Goal: Task Accomplishment & Management: Use online tool/utility

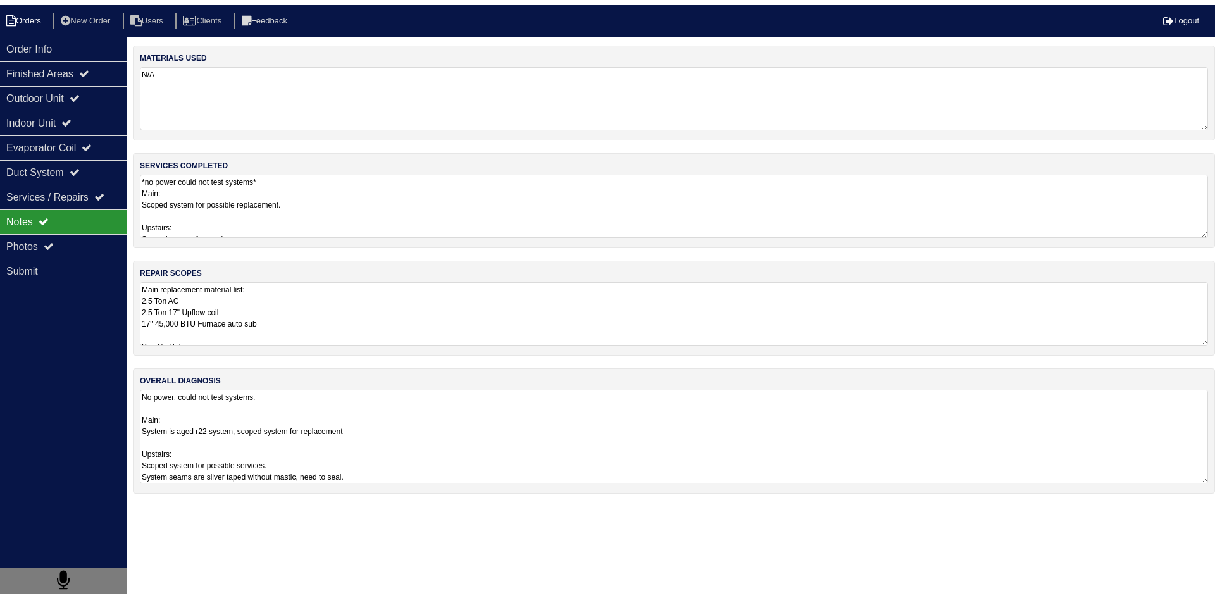
scroll to position [339, 0]
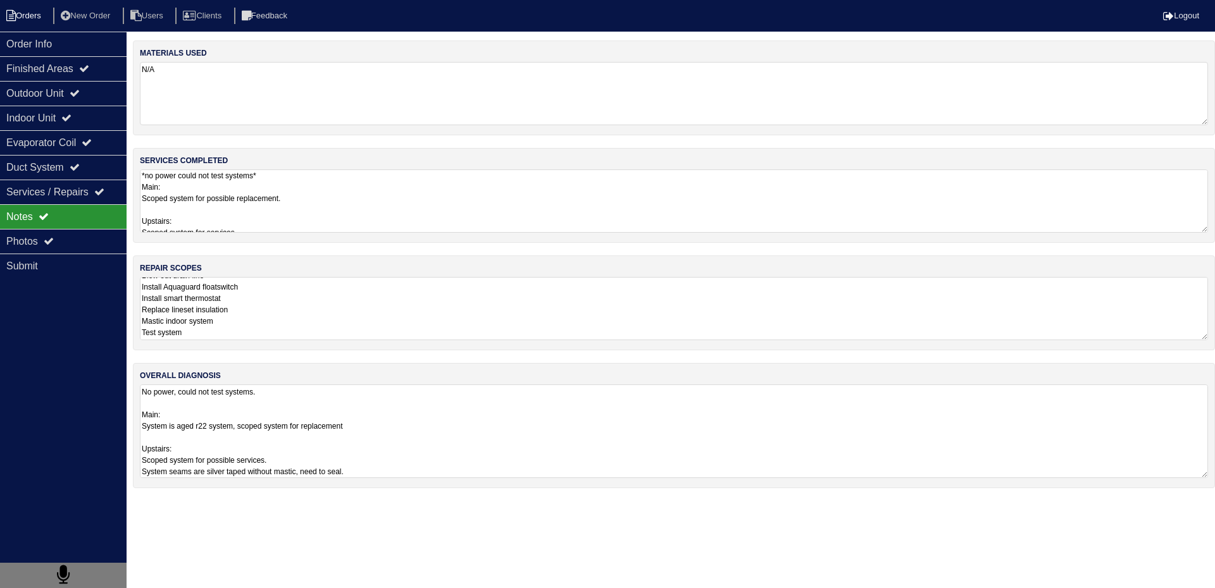
click at [28, 13] on li "Orders" at bounding box center [25, 16] width 51 height 17
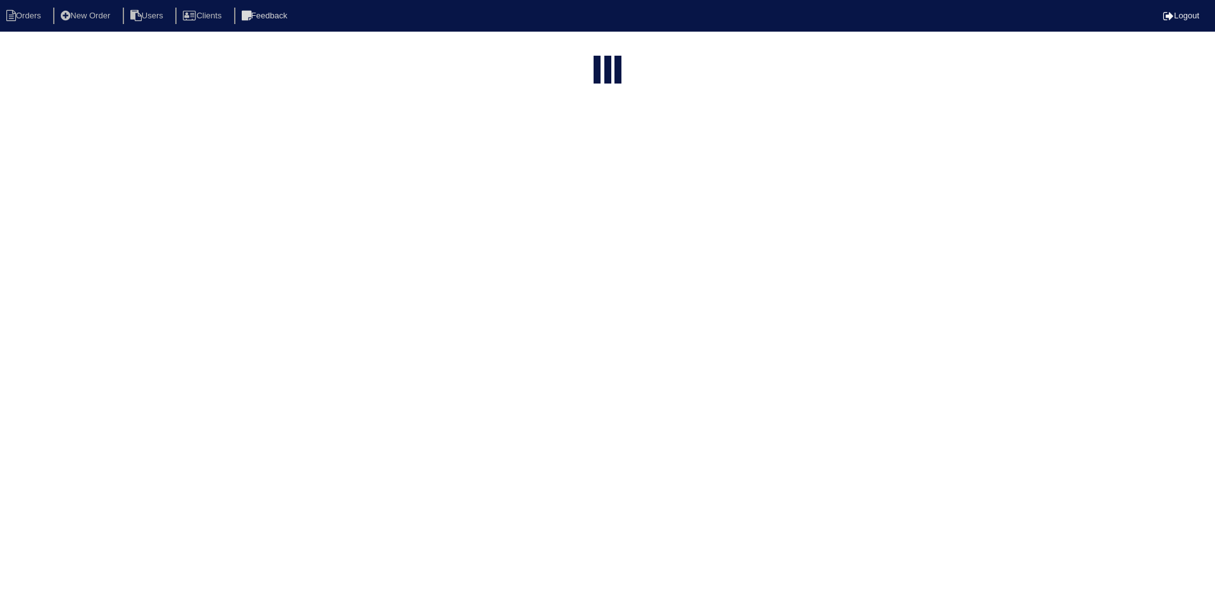
select select "15"
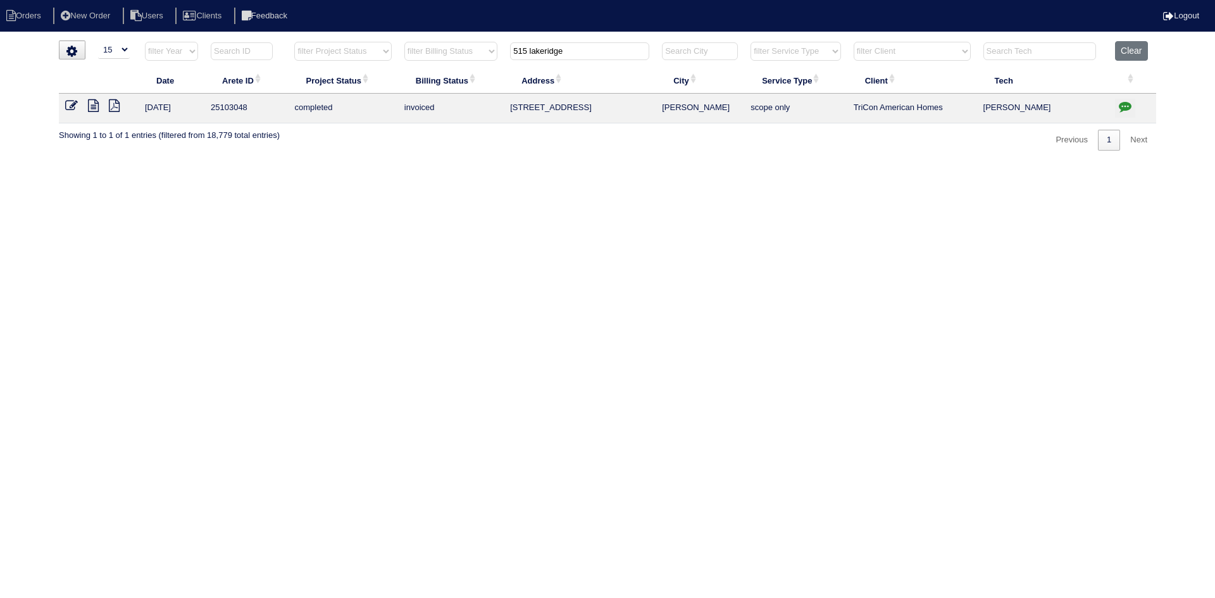
drag, startPoint x: 583, startPoint y: 49, endPoint x: 436, endPoint y: 50, distance: 146.8
click at [443, 49] on tr "filter Year -- Any Year -- 2025 2024 2023 2022 2021 2020 2019 filter Project St…" at bounding box center [607, 54] width 1097 height 26
type input "6033 que"
click at [96, 108] on icon at bounding box center [93, 105] width 11 height 13
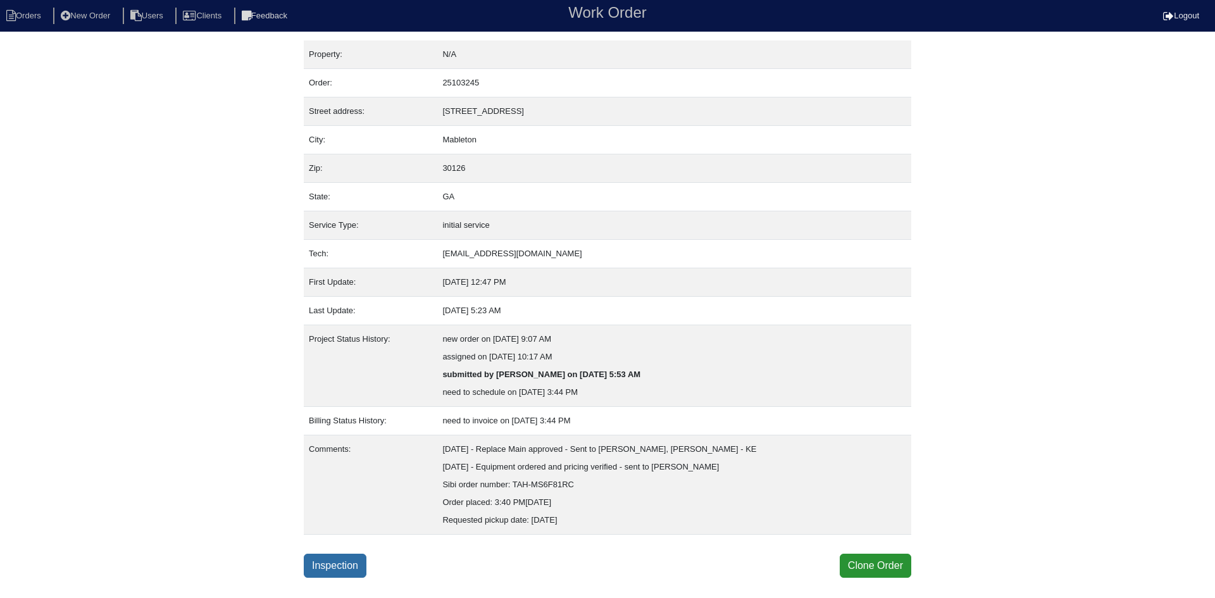
click at [361, 567] on link "Inspection" at bounding box center [335, 566] width 63 height 24
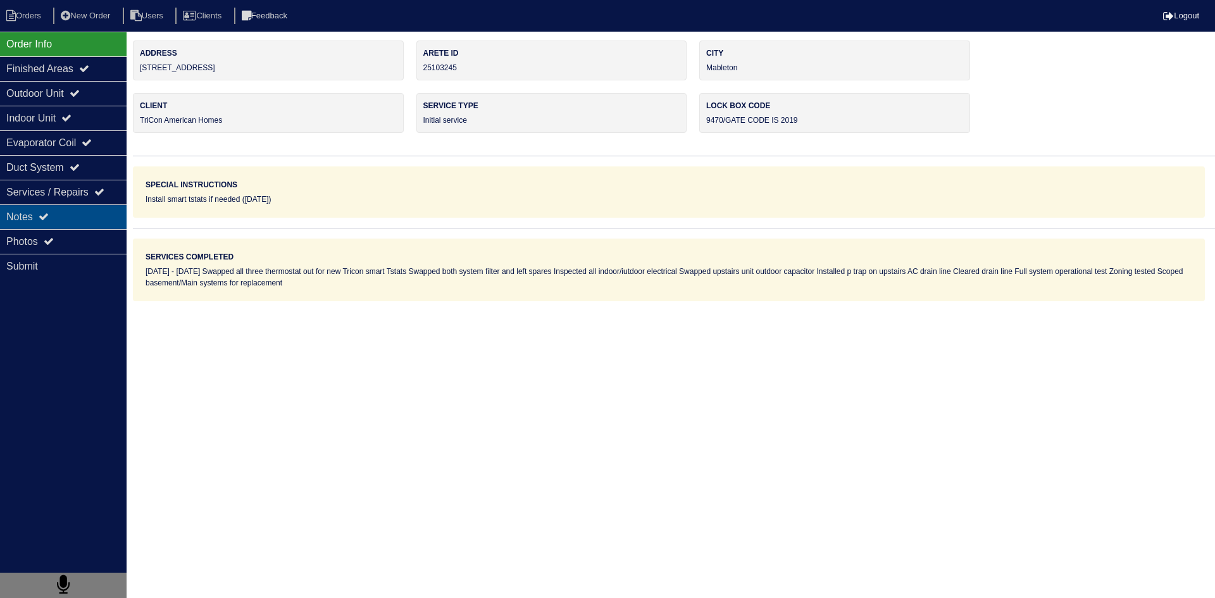
click at [45, 225] on div "Notes" at bounding box center [63, 216] width 127 height 25
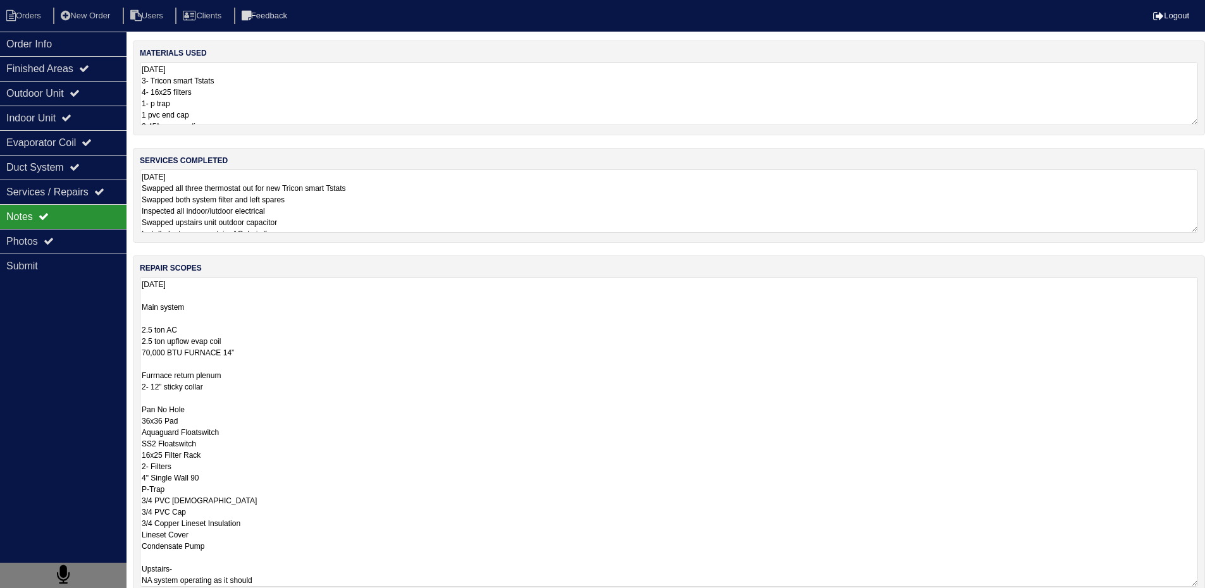
click at [232, 318] on textarea "9.8.25 Main system 2.5 ton AC 2.5 ton upflow evap coil 70,000 BTU FURNACE 14” F…" at bounding box center [669, 432] width 1058 height 310
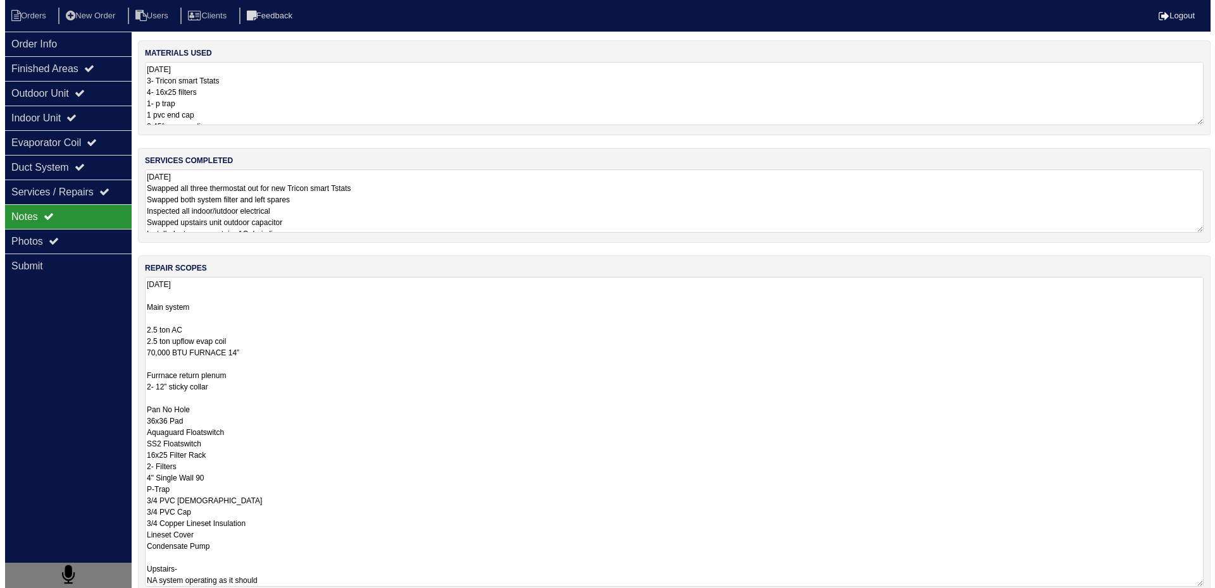
scroll to position [1, 0]
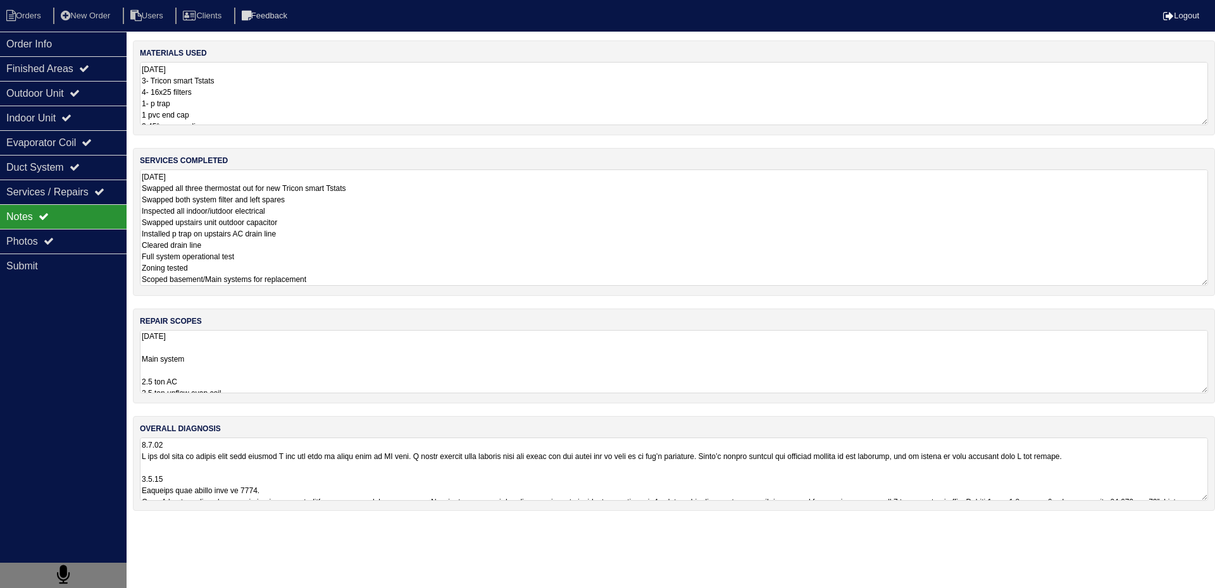
click at [379, 223] on textarea "[DATE] Swapped all three thermostat out for new Tricon smart Tstats Swapped bot…" at bounding box center [674, 228] width 1068 height 116
click at [30, 11] on li "Orders" at bounding box center [25, 16] width 51 height 17
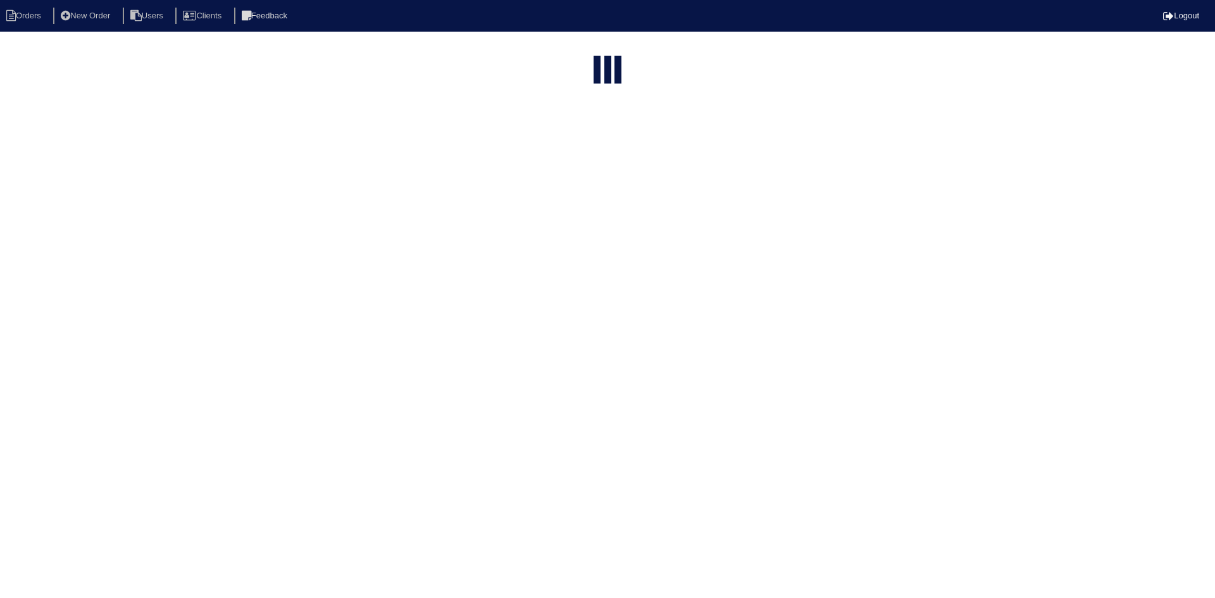
select select "15"
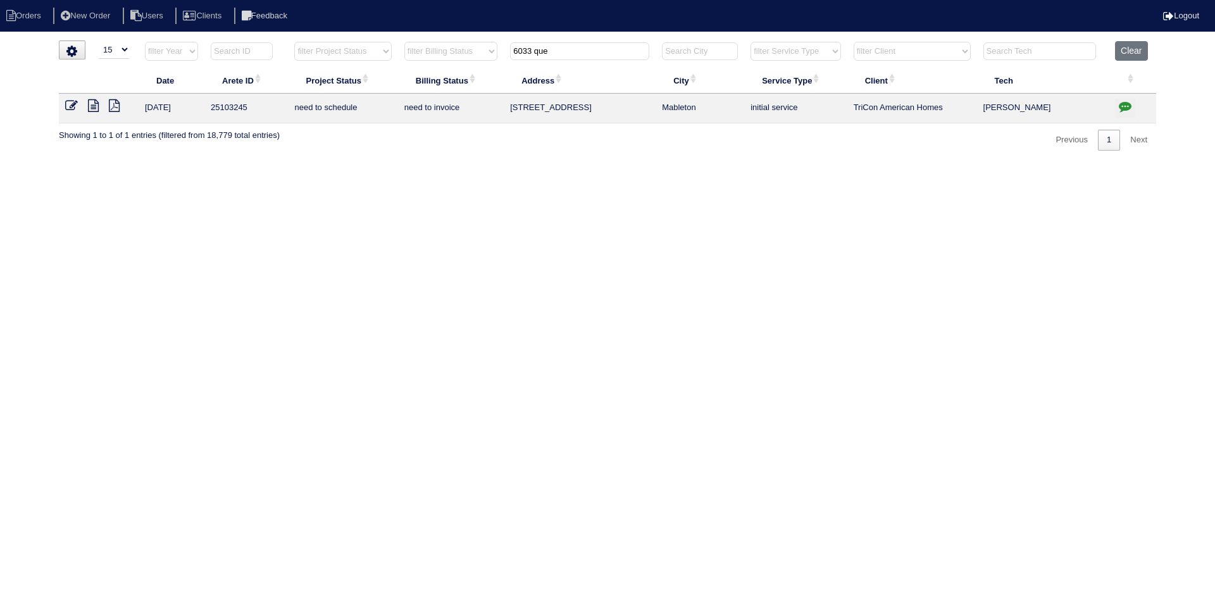
drag, startPoint x: 595, startPoint y: 50, endPoint x: 458, endPoint y: 46, distance: 136.7
click at [458, 46] on tr "filter Year -- Any Year -- 2025 2024 2023 2022 2021 2020 2019 filter Project St…" at bounding box center [607, 54] width 1097 height 26
type input "6033 q"
click at [94, 109] on icon at bounding box center [93, 105] width 11 height 13
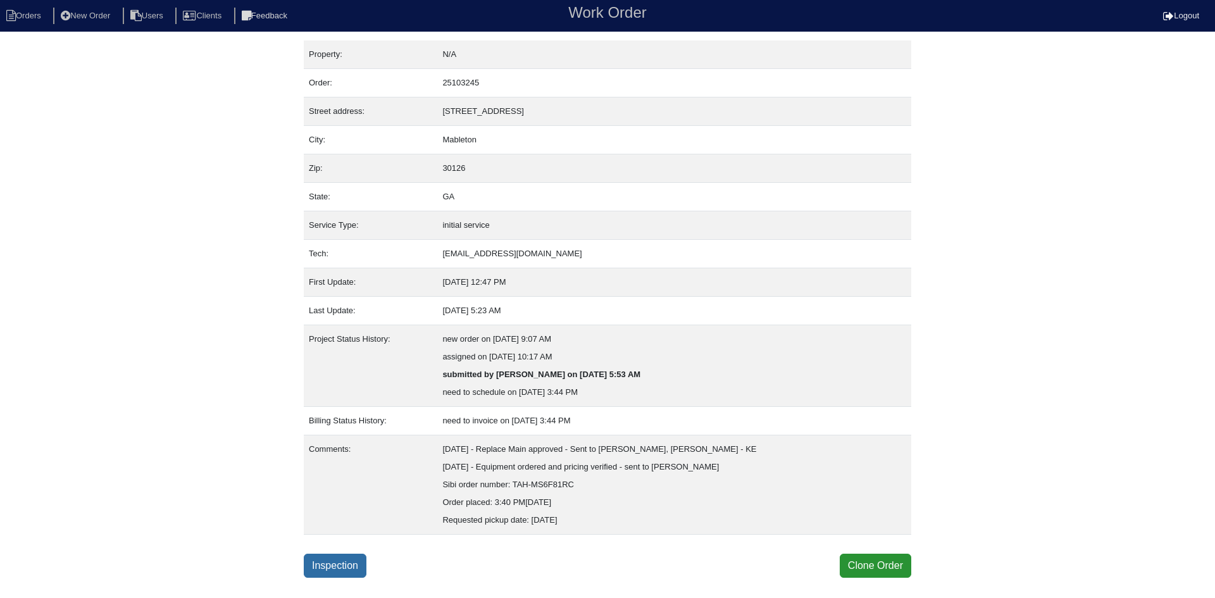
click at [346, 569] on link "Inspection" at bounding box center [335, 566] width 63 height 24
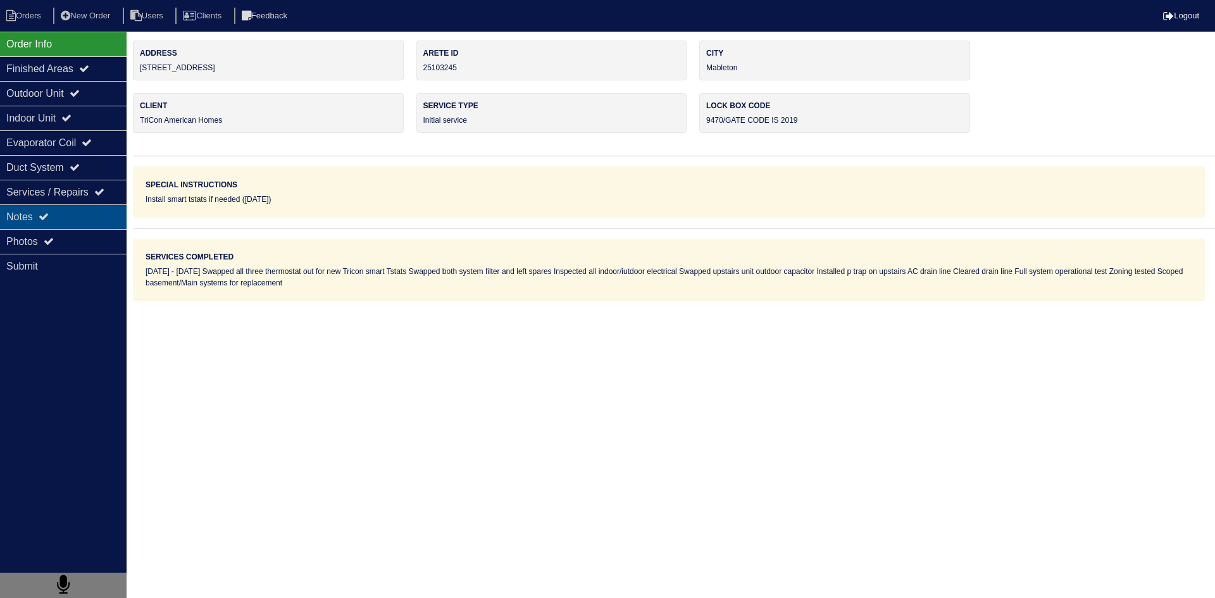
click at [77, 217] on div "Notes" at bounding box center [63, 216] width 127 height 25
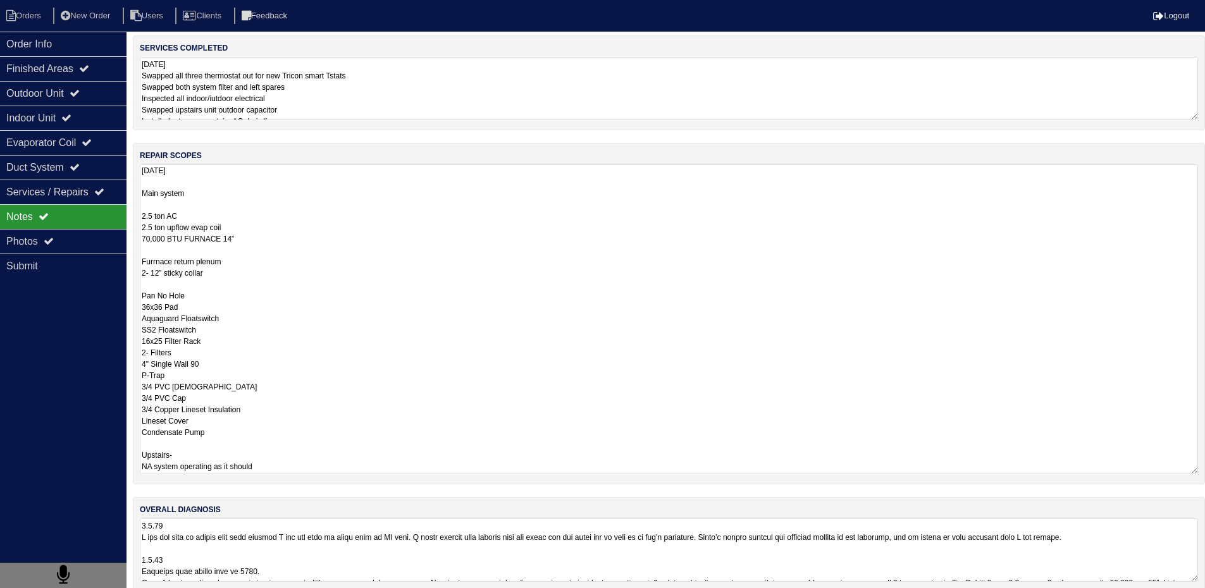
scroll to position [129, 0]
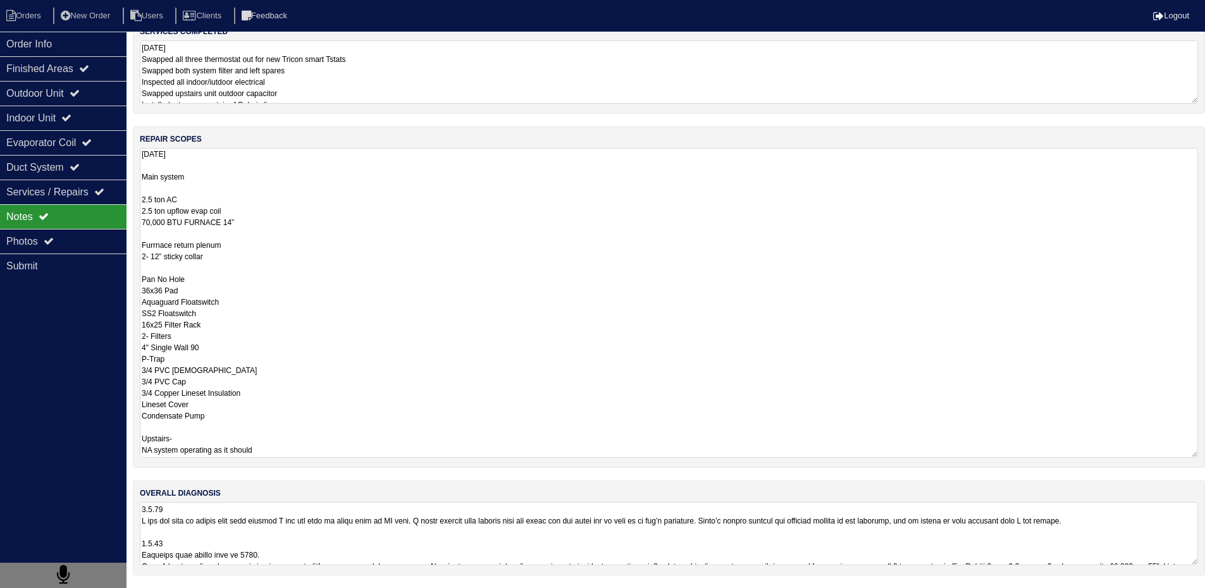
drag, startPoint x: 142, startPoint y: 303, endPoint x: 337, endPoint y: 463, distance: 252.1
click at [337, 463] on div "repair scopes 9.8.25 Main system 2.5 ton AC 2.5 ton upflow evap coil 70,000 BTU…" at bounding box center [669, 298] width 1072 height 342
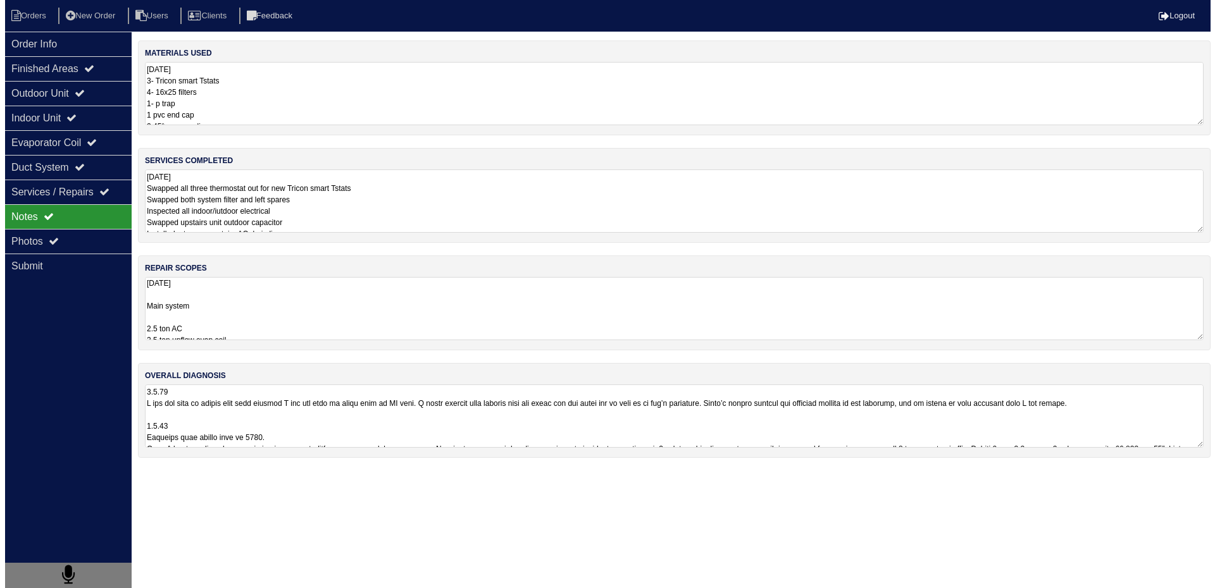
scroll to position [0, 0]
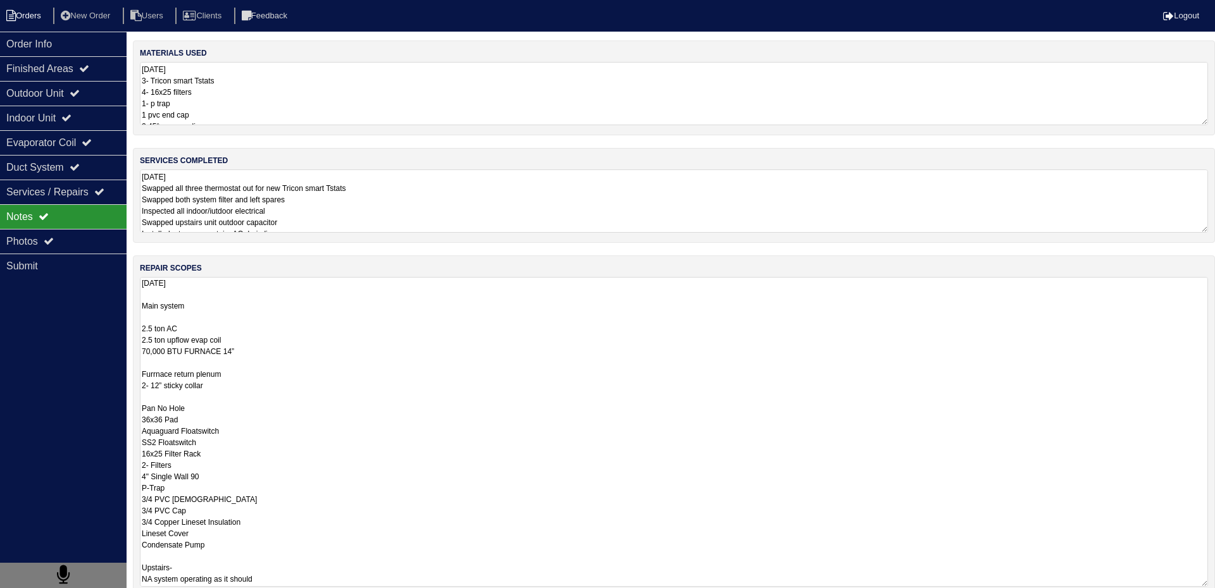
click at [37, 18] on li "Orders" at bounding box center [25, 16] width 51 height 17
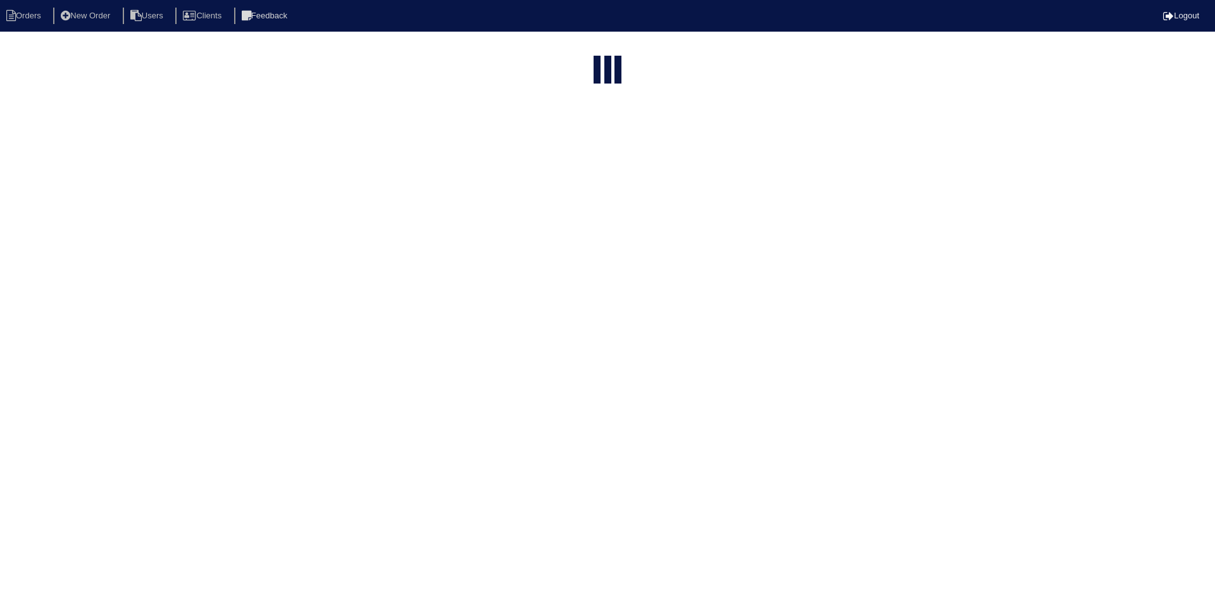
select select "15"
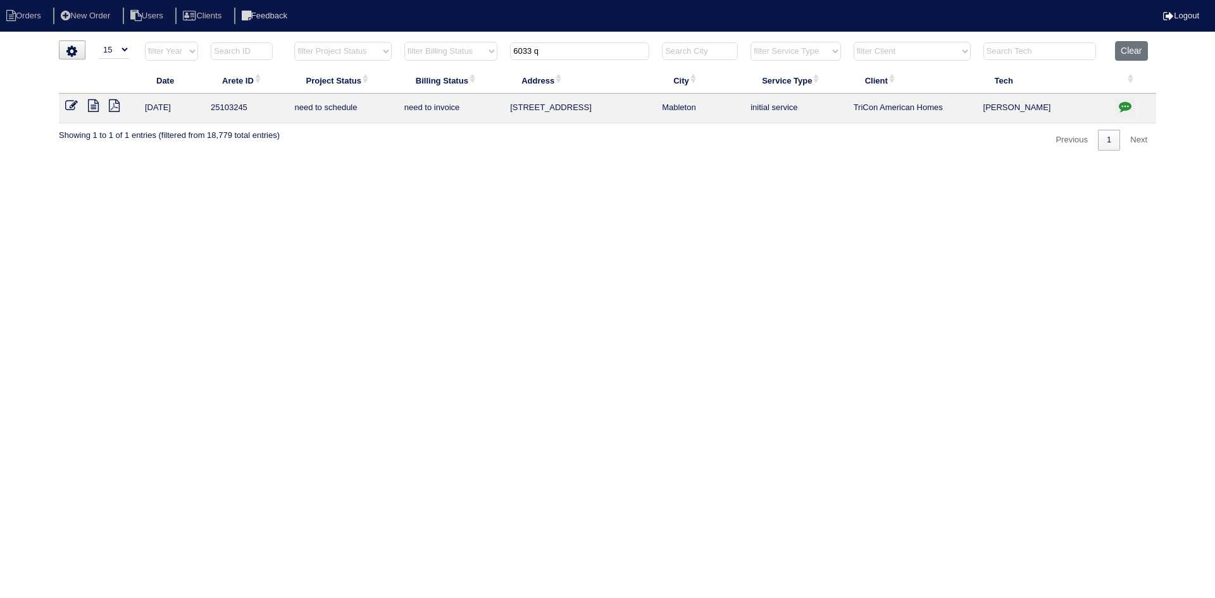
drag, startPoint x: 575, startPoint y: 56, endPoint x: 430, endPoint y: 58, distance: 144.9
click at [430, 58] on tr "filter Year -- Any Year -- 2025 2024 2023 2022 2021 2020 2019 filter Project St…" at bounding box center [607, 54] width 1097 height 26
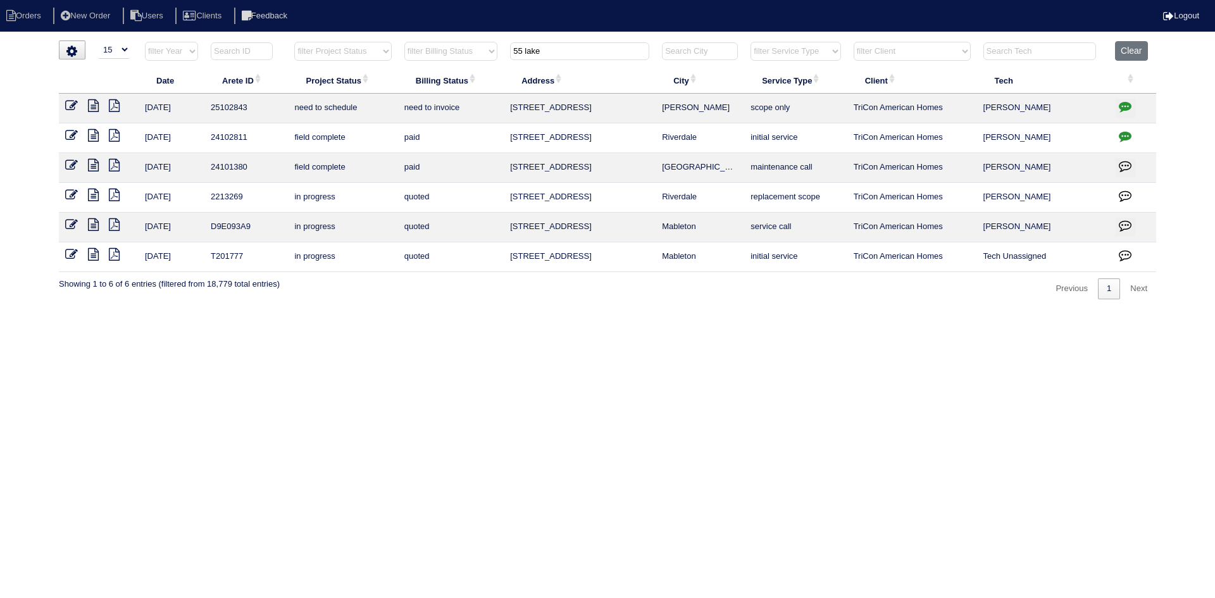
type input "55 lake"
click at [94, 101] on icon at bounding box center [93, 105] width 11 height 13
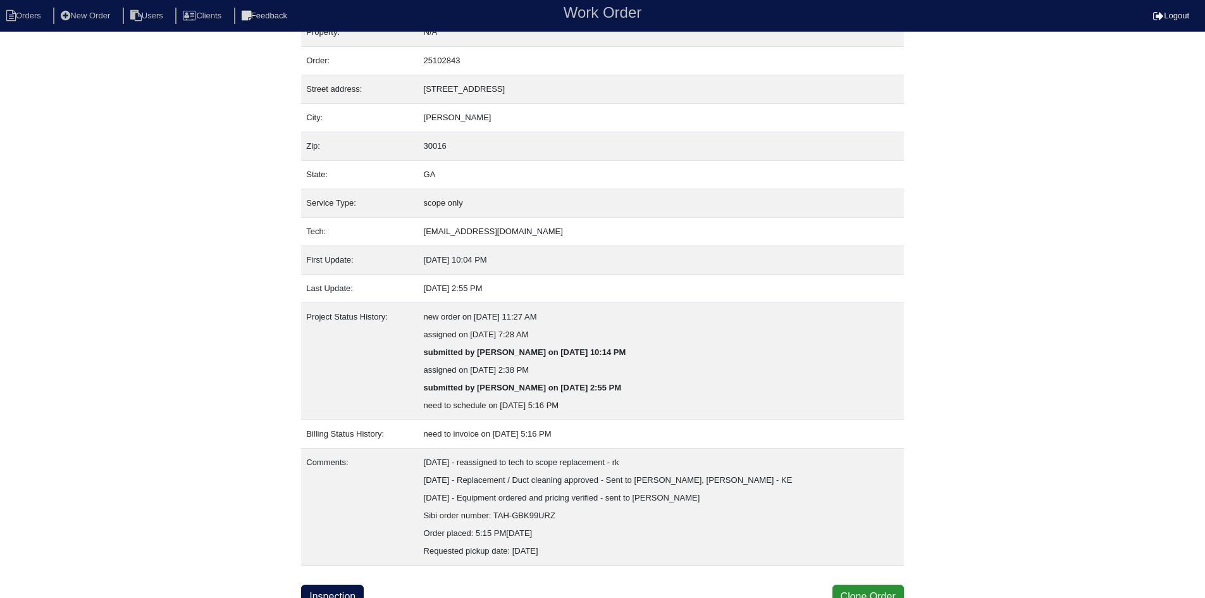
scroll to position [33, 0]
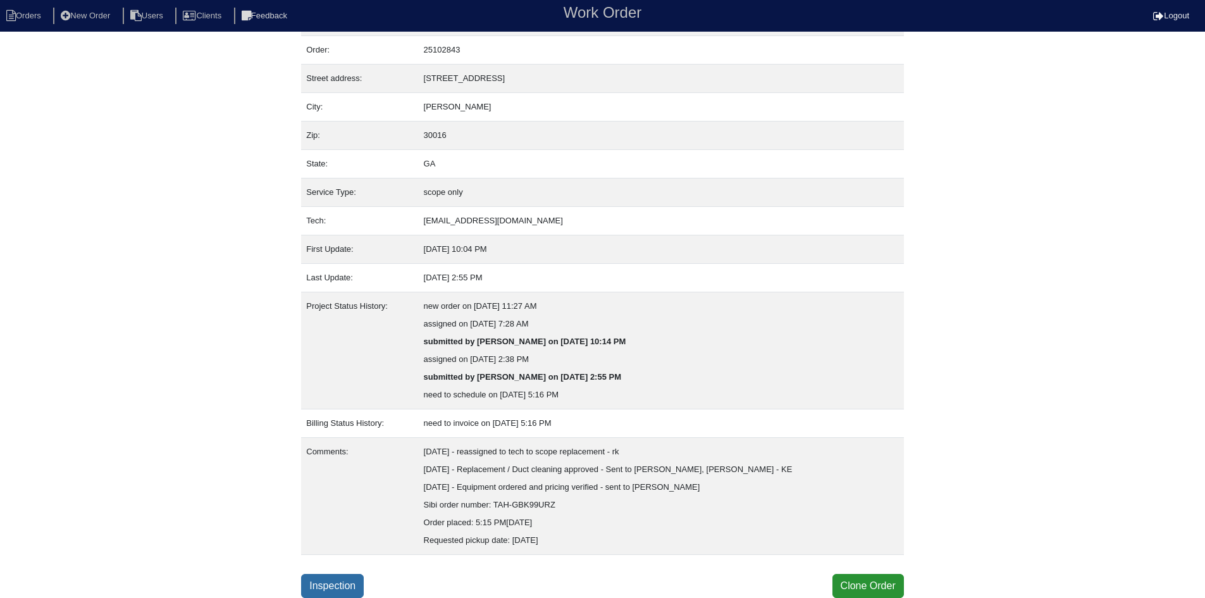
click at [334, 584] on link "Inspection" at bounding box center [332, 586] width 63 height 24
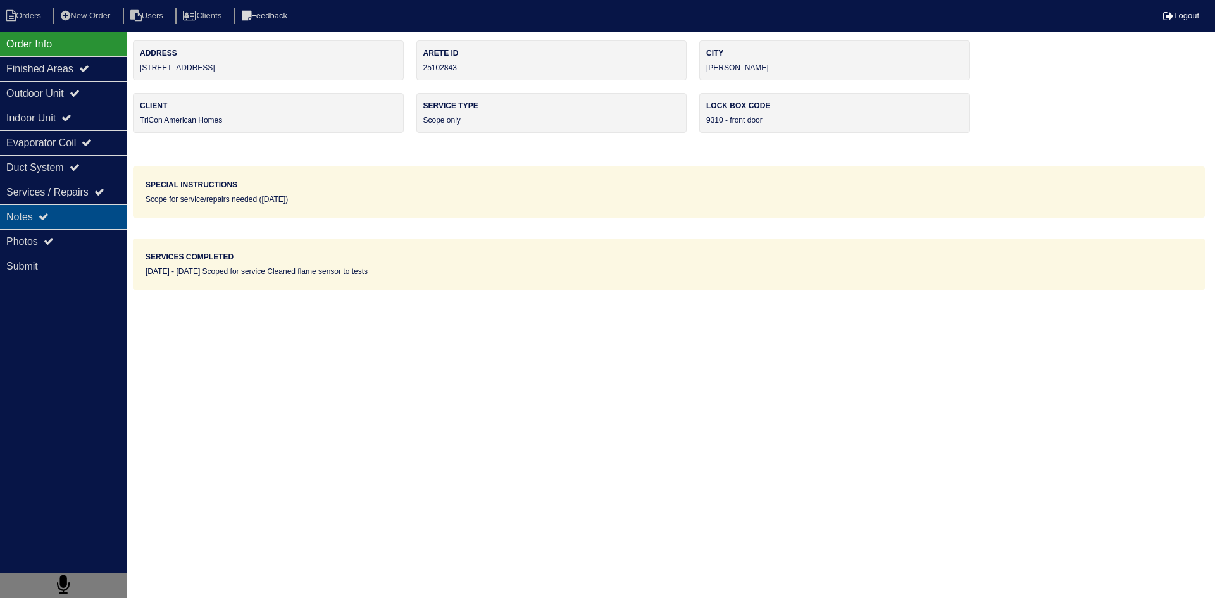
click at [74, 218] on div "Notes" at bounding box center [63, 216] width 127 height 25
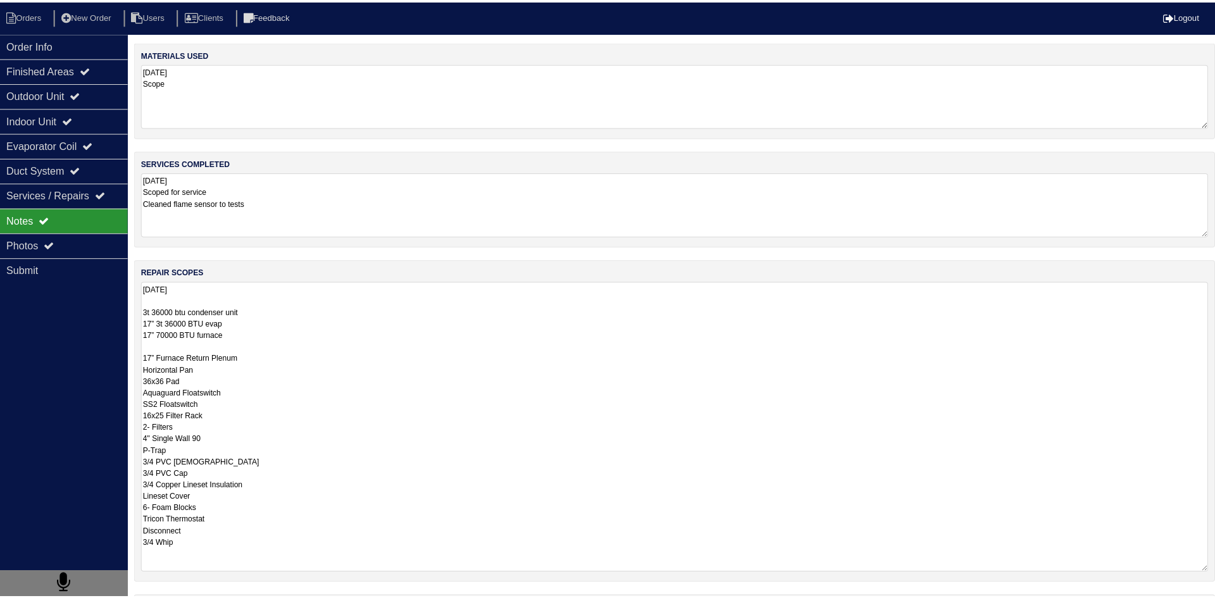
scroll to position [1, 0]
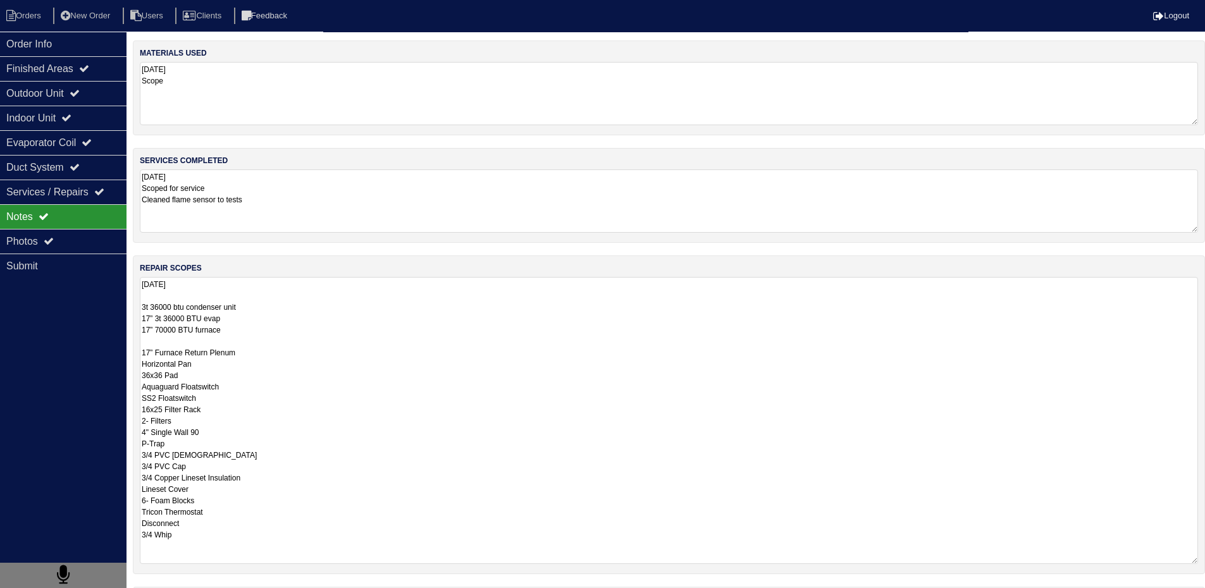
drag, startPoint x: 141, startPoint y: 309, endPoint x: 282, endPoint y: 551, distance: 280.4
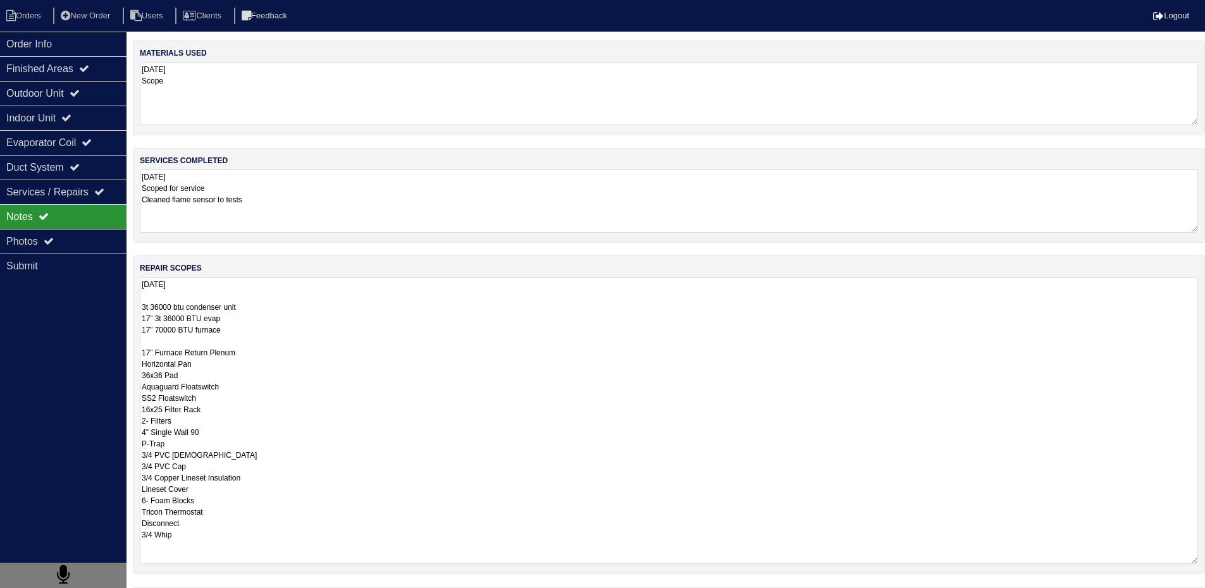
click at [282, 551] on textarea "[DATE] 3t 36000 btu condenser unit 17” 3t 36000 BTU evap 17” 70000 BTU furnace …" at bounding box center [669, 420] width 1058 height 287
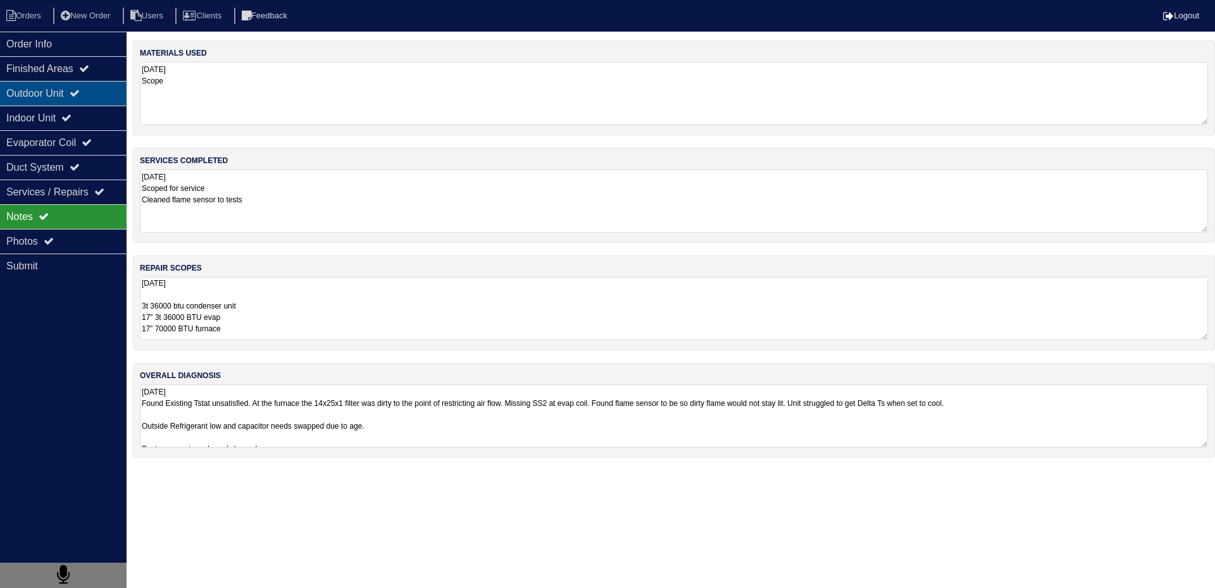
click at [31, 87] on div "Outdoor Unit" at bounding box center [63, 93] width 127 height 25
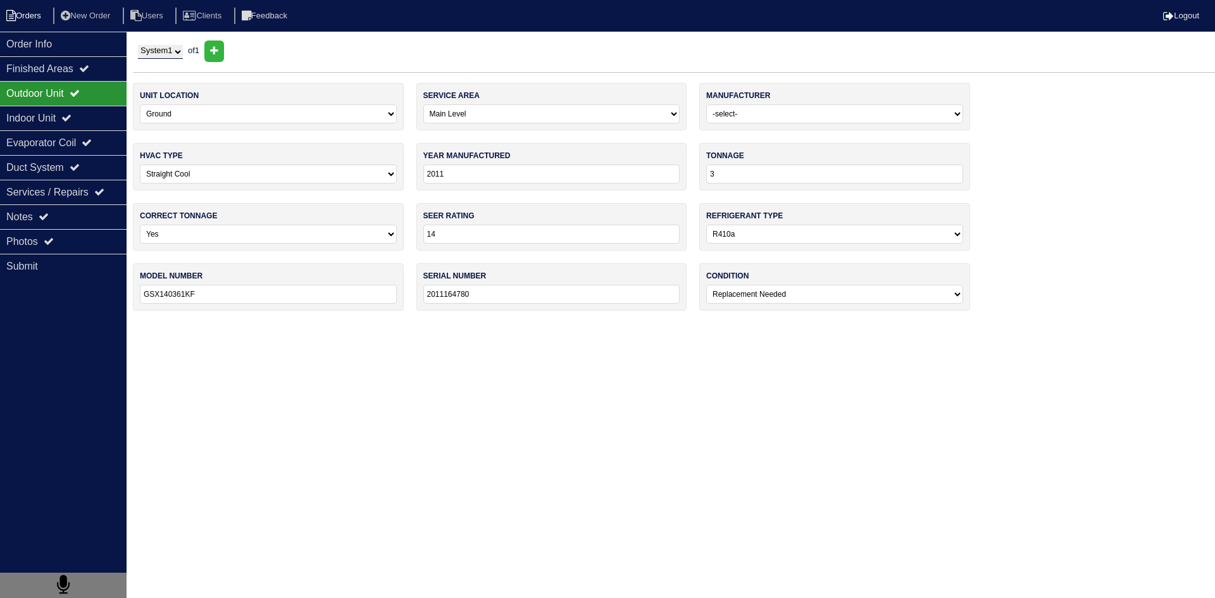
drag, startPoint x: 24, startPoint y: 9, endPoint x: 78, endPoint y: 12, distance: 54.5
click at [25, 9] on li "Orders" at bounding box center [25, 16] width 51 height 17
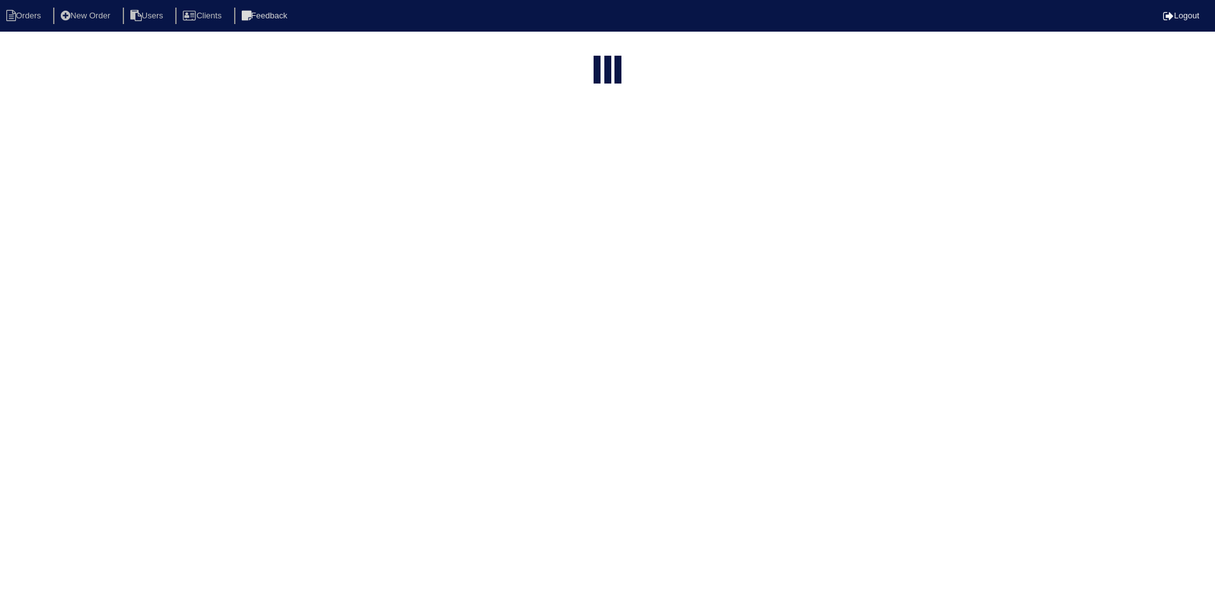
select select "15"
type input "55 lake"
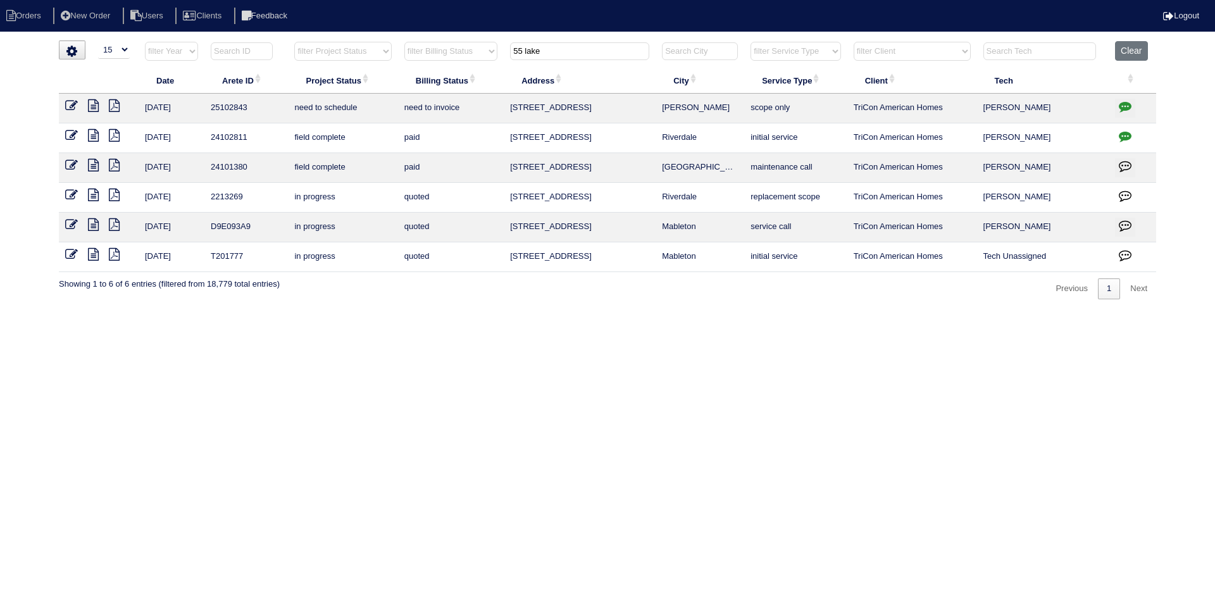
click at [583, 57] on input "55 lake" at bounding box center [579, 51] width 139 height 18
click at [96, 99] on td at bounding box center [99, 109] width 80 height 30
click at [96, 105] on icon at bounding box center [93, 105] width 11 height 13
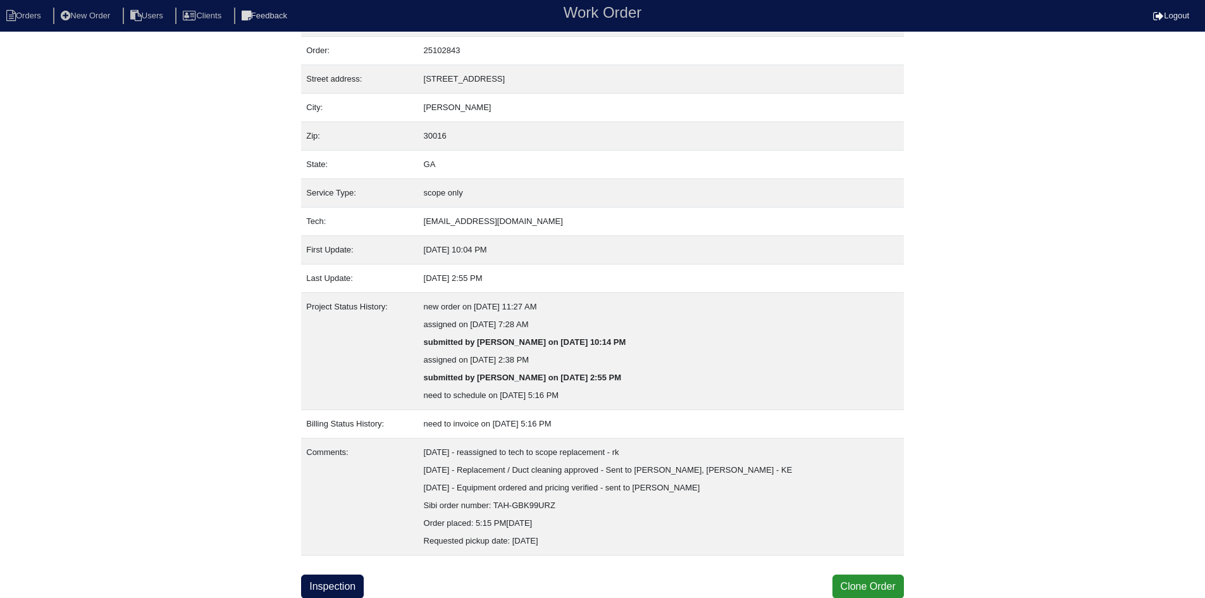
scroll to position [33, 0]
click at [337, 586] on link "Inspection" at bounding box center [332, 586] width 63 height 24
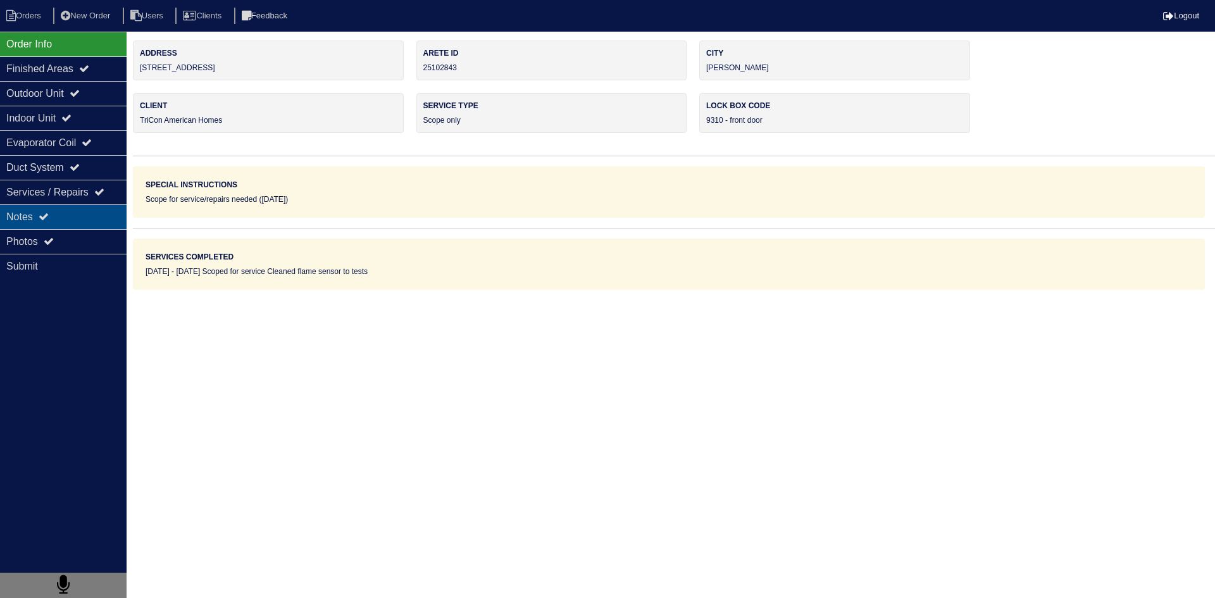
click at [106, 223] on div "Notes" at bounding box center [63, 216] width 127 height 25
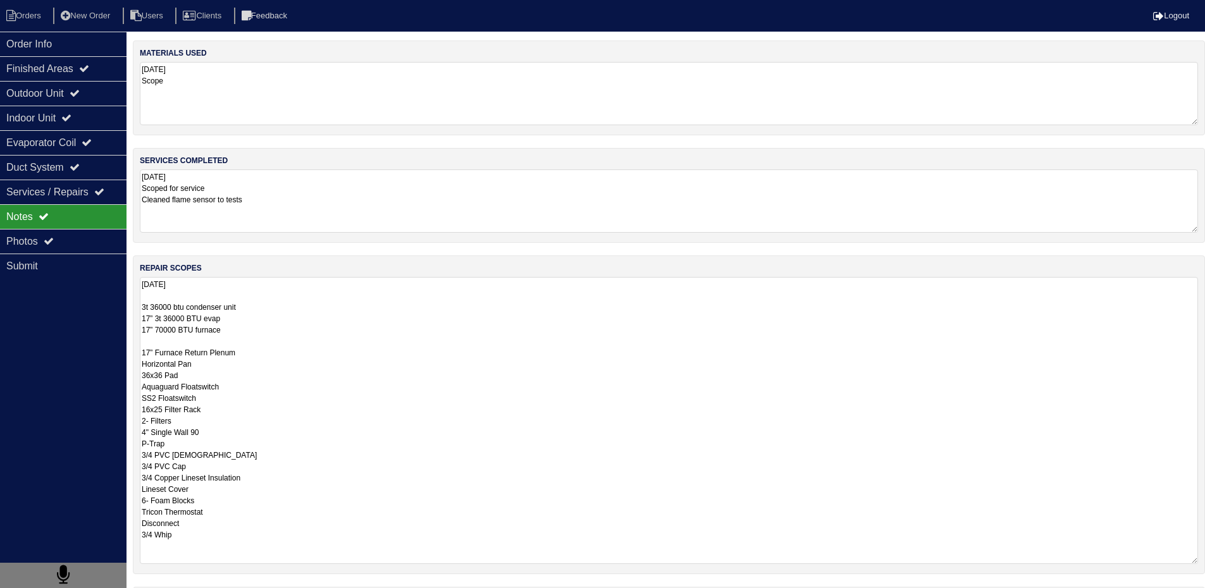
drag, startPoint x: 144, startPoint y: 311, endPoint x: 221, endPoint y: 536, distance: 237.7
click at [220, 538] on textarea "[DATE] 3t 36000 btu condenser unit 17” 3t 36000 BTU evap 17” 70000 BTU furnace …" at bounding box center [669, 420] width 1058 height 287
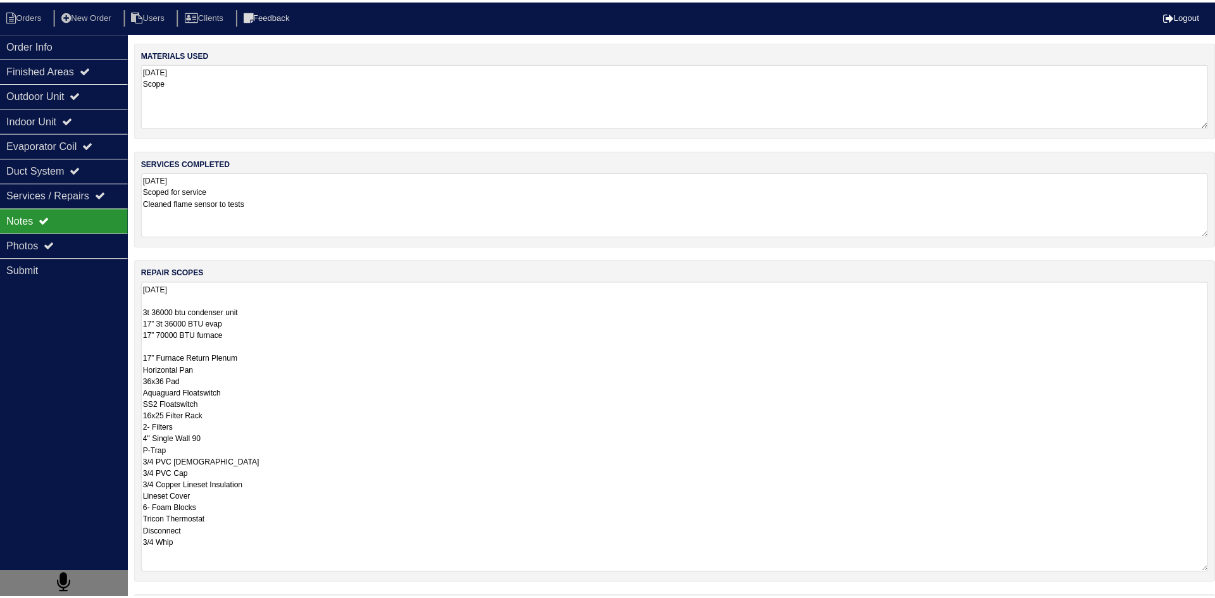
scroll to position [1, 0]
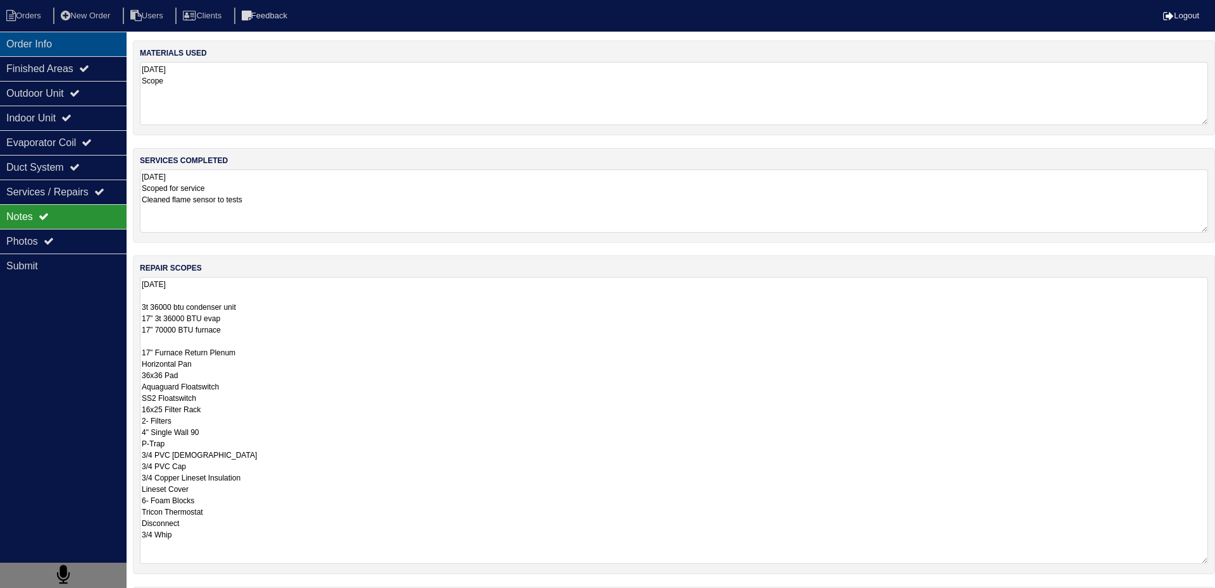
click at [34, 47] on div "Order Info" at bounding box center [63, 44] width 127 height 25
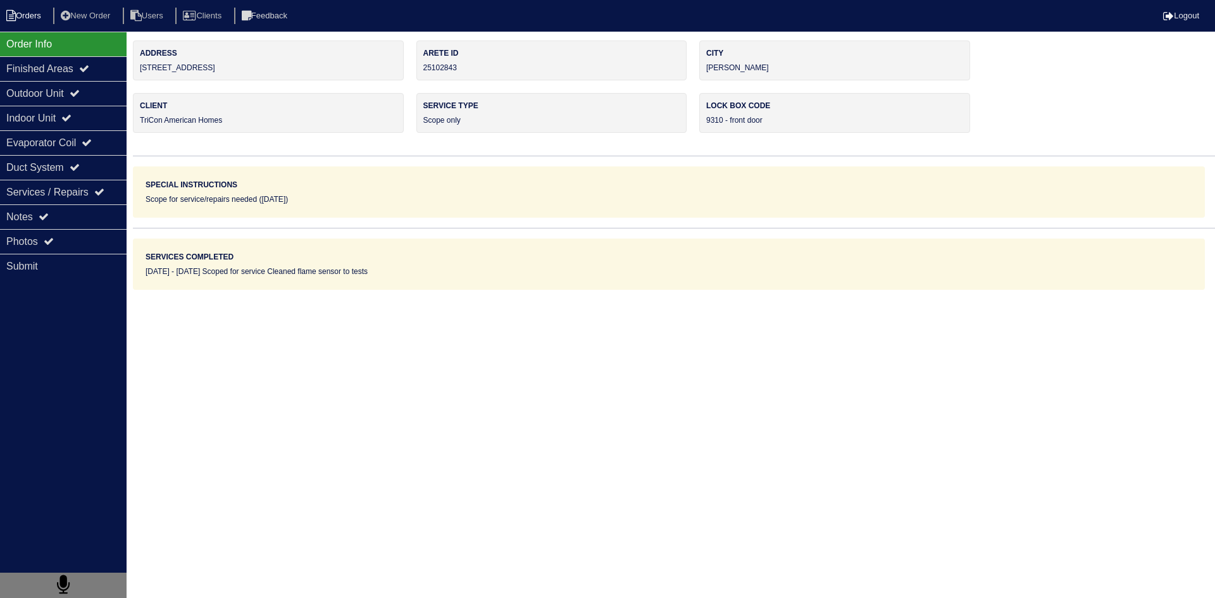
click at [32, 13] on li "Orders" at bounding box center [25, 16] width 51 height 17
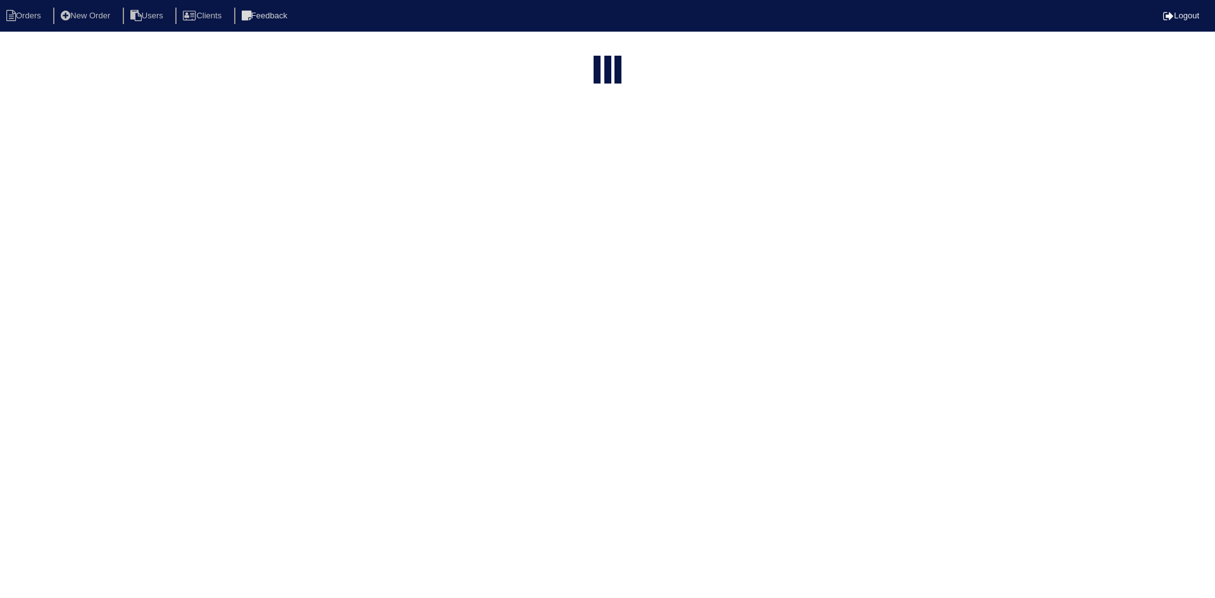
select select "15"
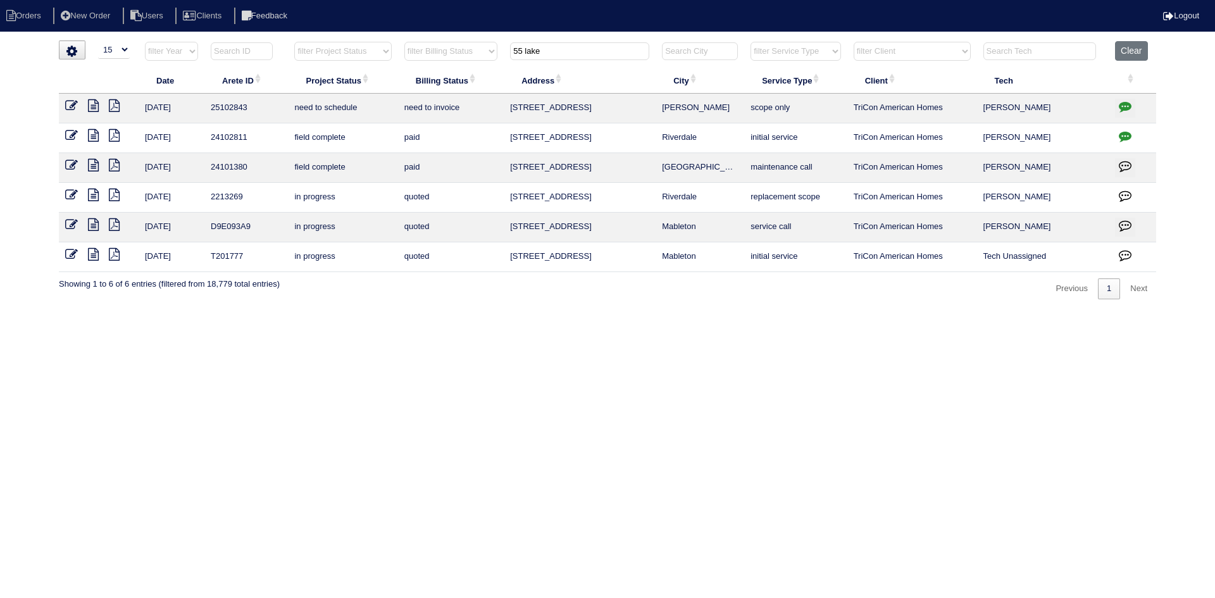
drag, startPoint x: 580, startPoint y: 55, endPoint x: 449, endPoint y: 44, distance: 131.4
click at [449, 44] on tr "filter Year -- Any Year -- 2025 2024 2023 2022 2021 2020 2019 filter Project St…" at bounding box center [607, 54] width 1097 height 26
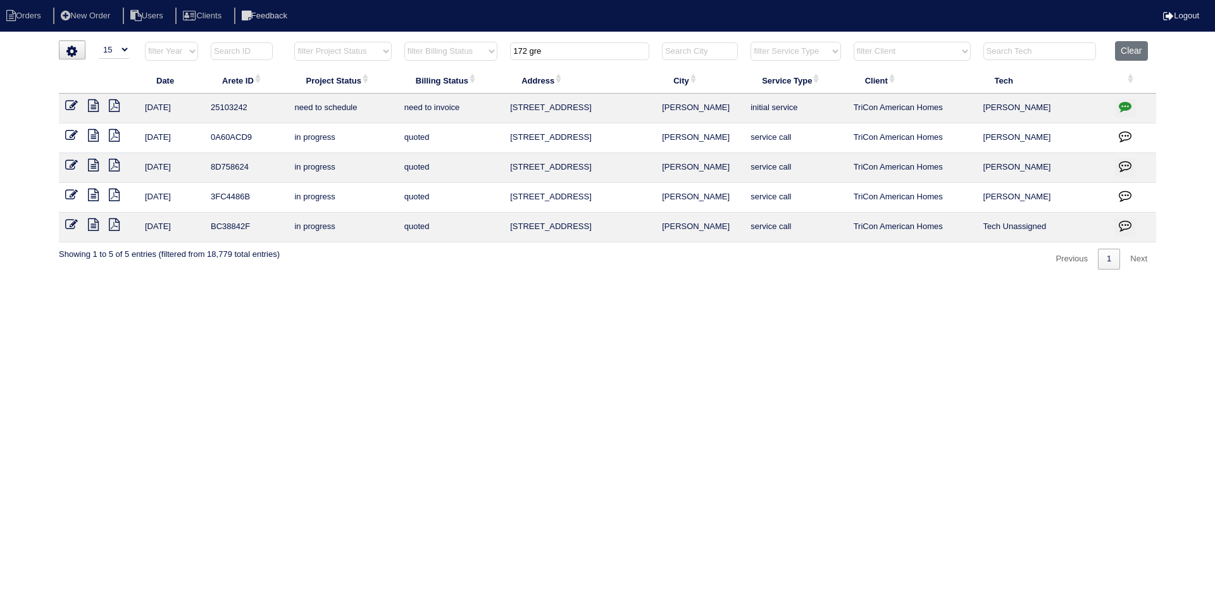
type input "172 gre"
click at [89, 101] on icon at bounding box center [93, 105] width 11 height 13
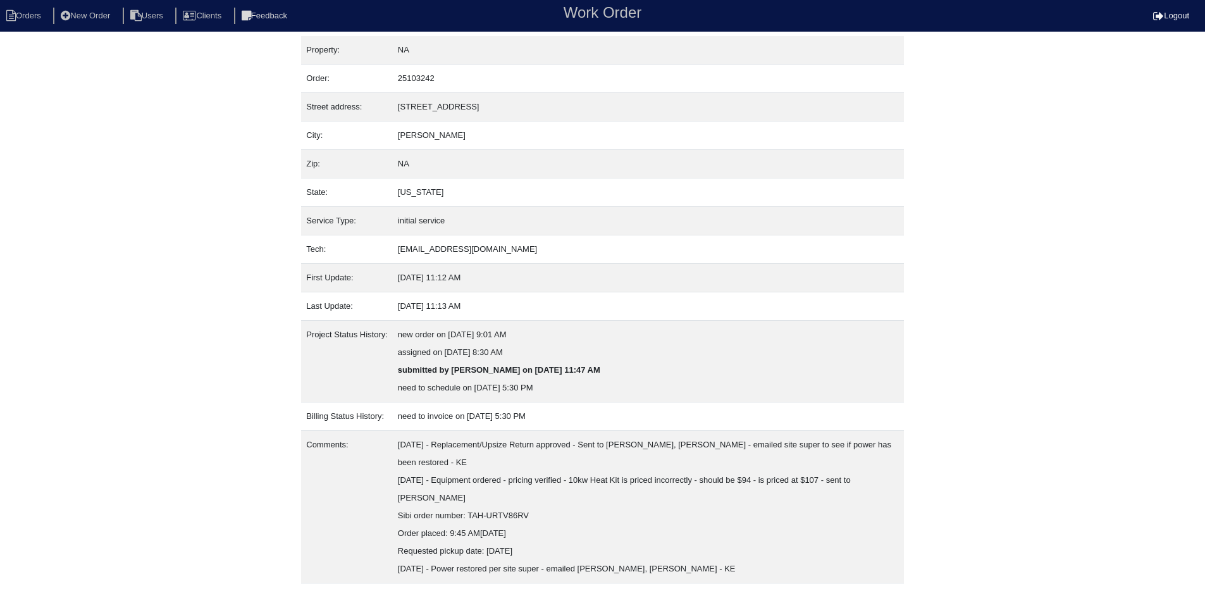
scroll to position [33, 0]
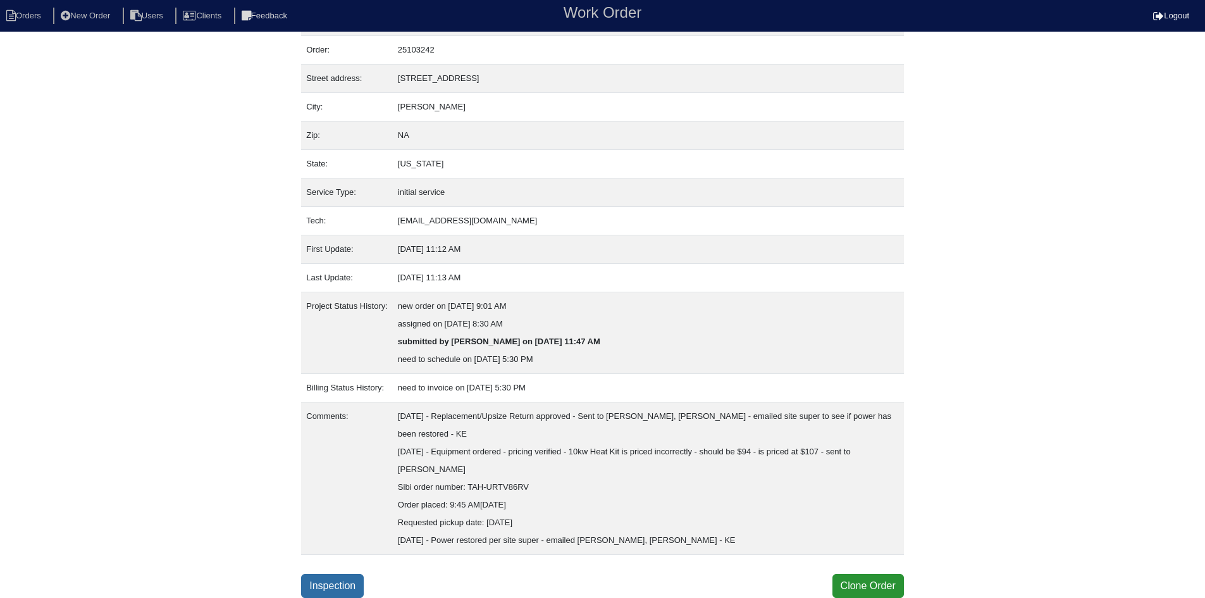
click at [333, 581] on link "Inspection" at bounding box center [332, 586] width 63 height 24
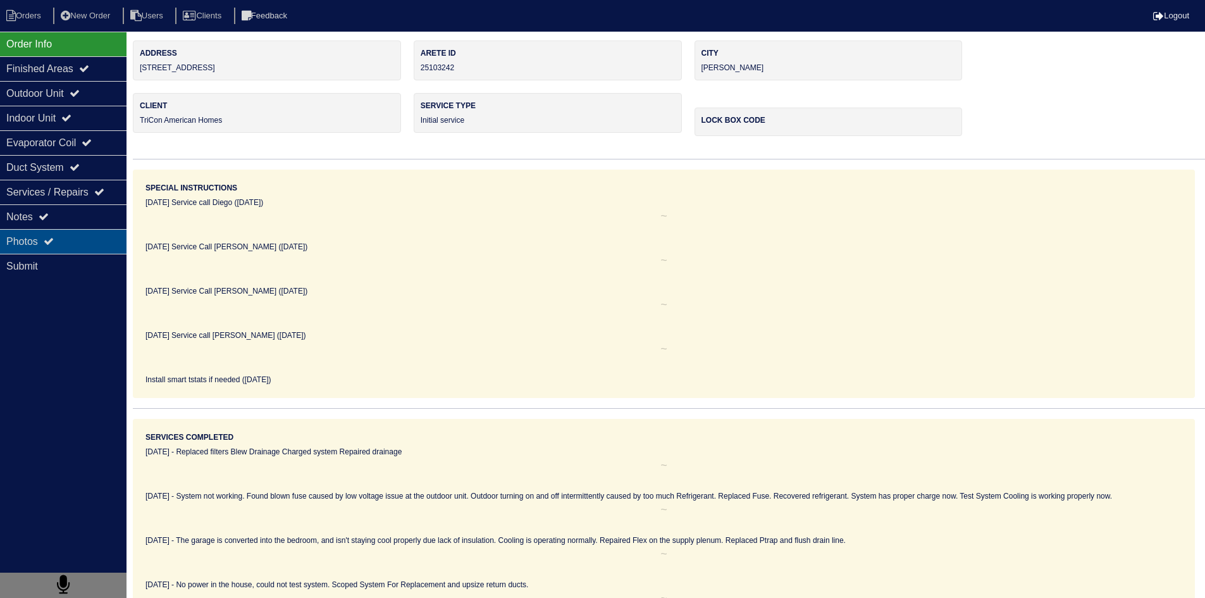
drag, startPoint x: 71, startPoint y: 218, endPoint x: 123, endPoint y: 243, distance: 57.1
click at [71, 219] on div "Notes" at bounding box center [63, 216] width 127 height 25
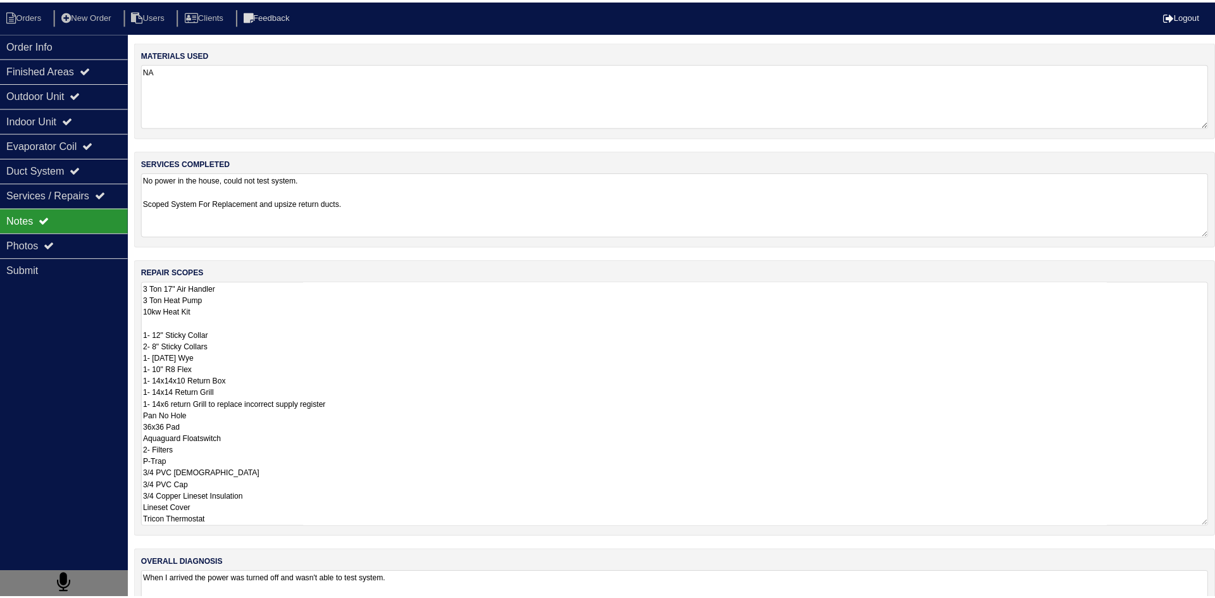
scroll to position [1, 0]
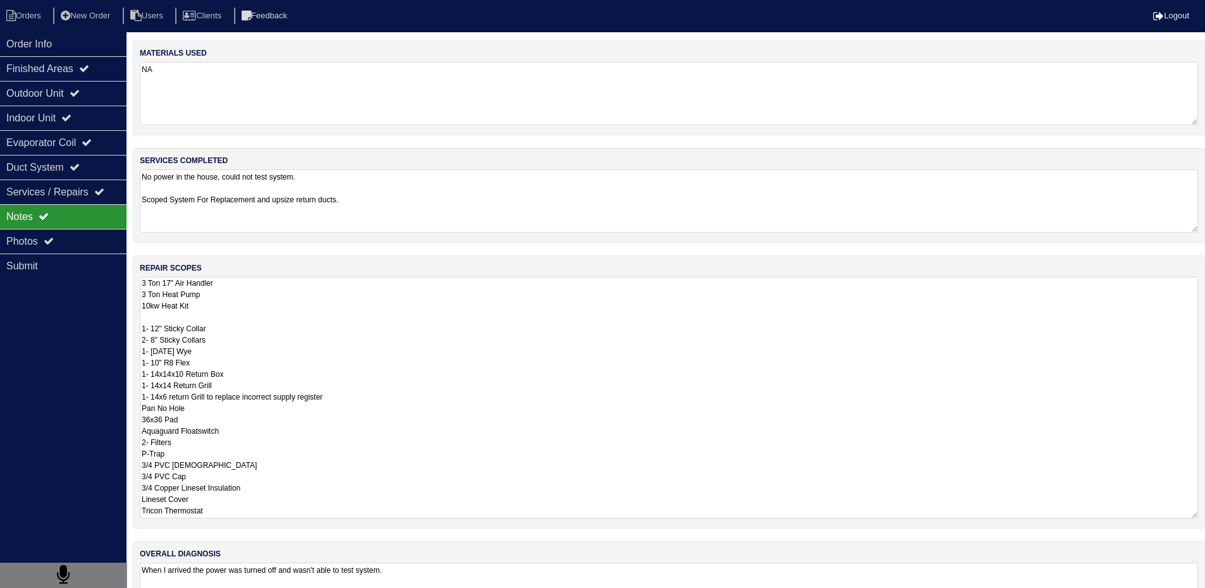
drag, startPoint x: 142, startPoint y: 285, endPoint x: 312, endPoint y: 510, distance: 282.3
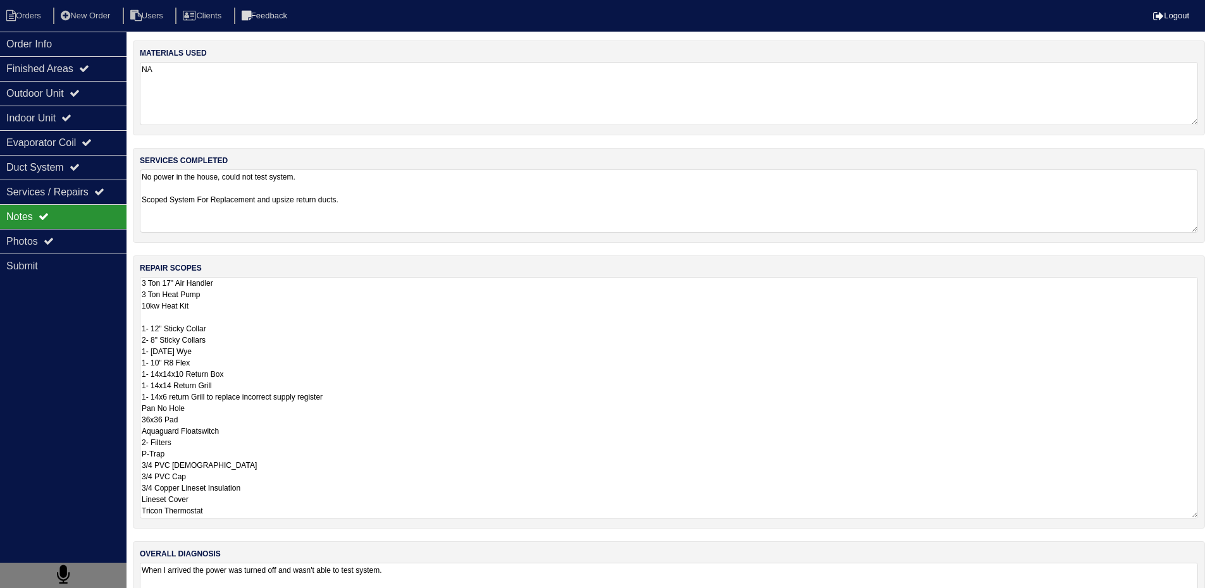
click at [312, 510] on textarea "3 Ton 17" Air Handler 3 Ton Heat Pump 10kw Heat Kit 1- 12" Sticky Collar 2- 8" …" at bounding box center [669, 398] width 1058 height 242
drag, startPoint x: 441, startPoint y: 321, endPoint x: 440, endPoint y: 310, distance: 11.4
click at [442, 320] on textarea "3 Ton 17" Air Handler 3 Ton Heat Pump 10kw Heat Kit 1- 12" Sticky Collar 2- 8" …" at bounding box center [669, 398] width 1058 height 242
click at [354, 190] on textarea "No power in the house, could not test system. Scoped System For Replacement and…" at bounding box center [674, 201] width 1068 height 63
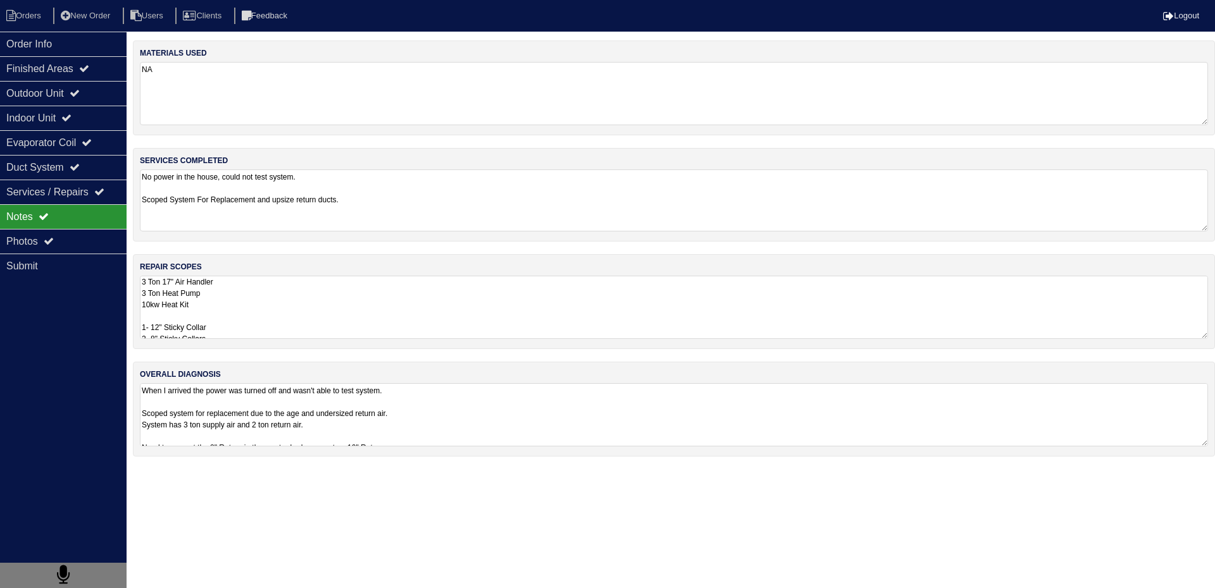
click at [376, 405] on textarea "When I arrived the power was turned off and wasn't able to test system. Scoped …" at bounding box center [674, 414] width 1068 height 63
drag, startPoint x: 141, startPoint y: 450, endPoint x: 299, endPoint y: 458, distance: 157.7
click at [299, 458] on textarea "When I arrived the power was turned off and wasn't able to test system. Scoped …" at bounding box center [674, 437] width 1068 height 105
click at [27, 10] on li "Orders" at bounding box center [25, 16] width 51 height 17
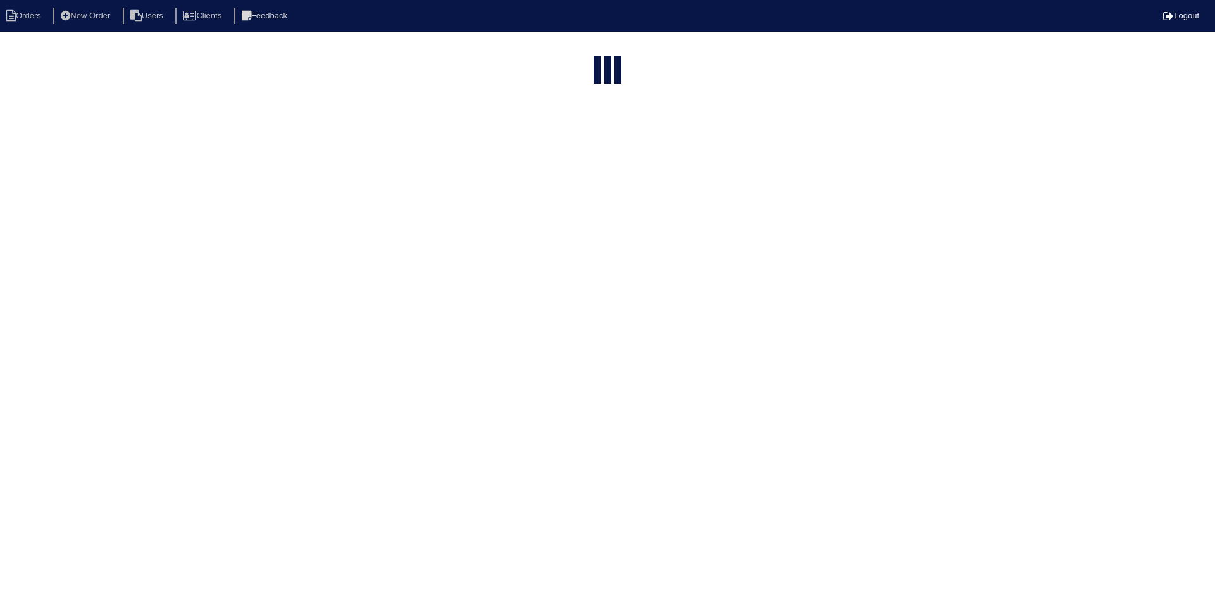
select select "15"
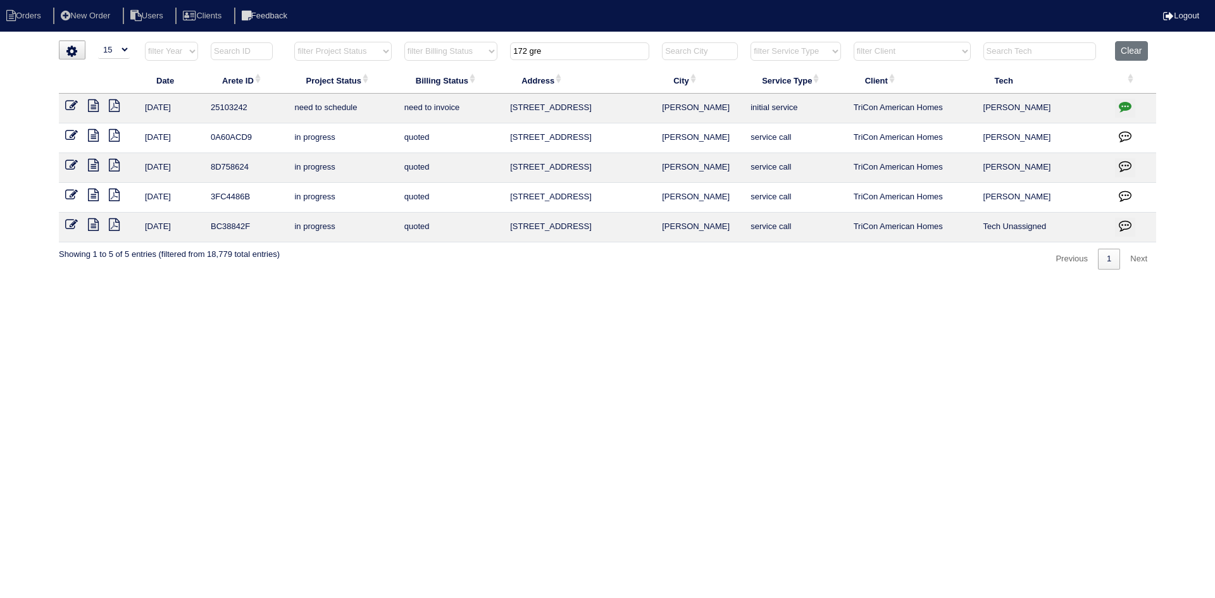
click at [564, 53] on input "172 gre" at bounding box center [579, 51] width 139 height 18
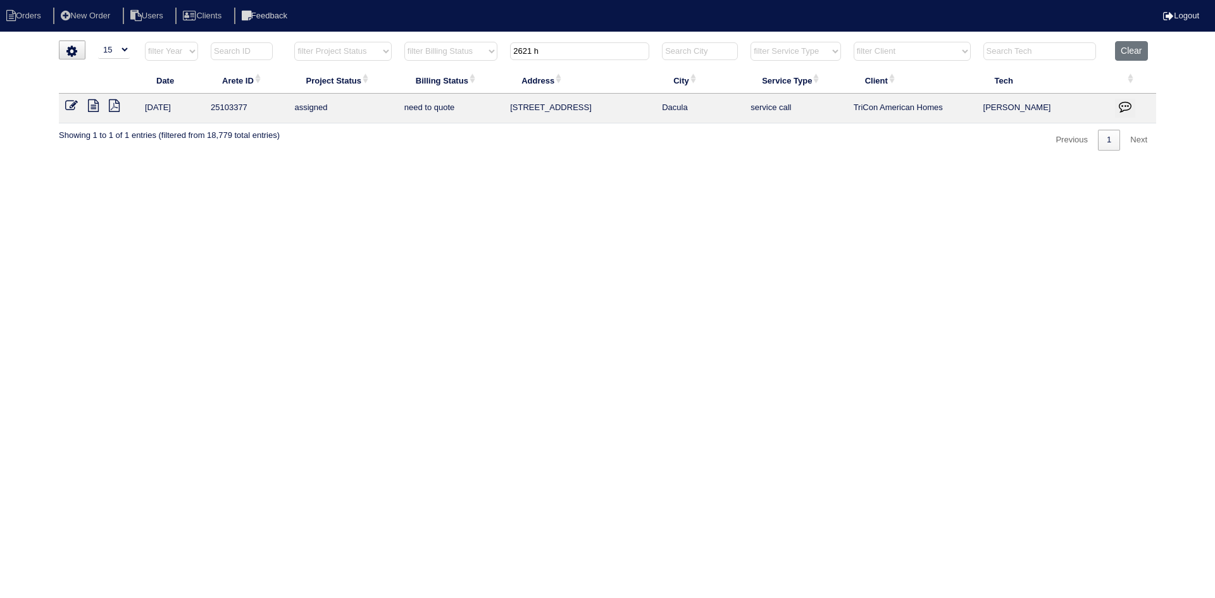
type input "2621 h"
click at [95, 107] on icon at bounding box center [93, 105] width 11 height 13
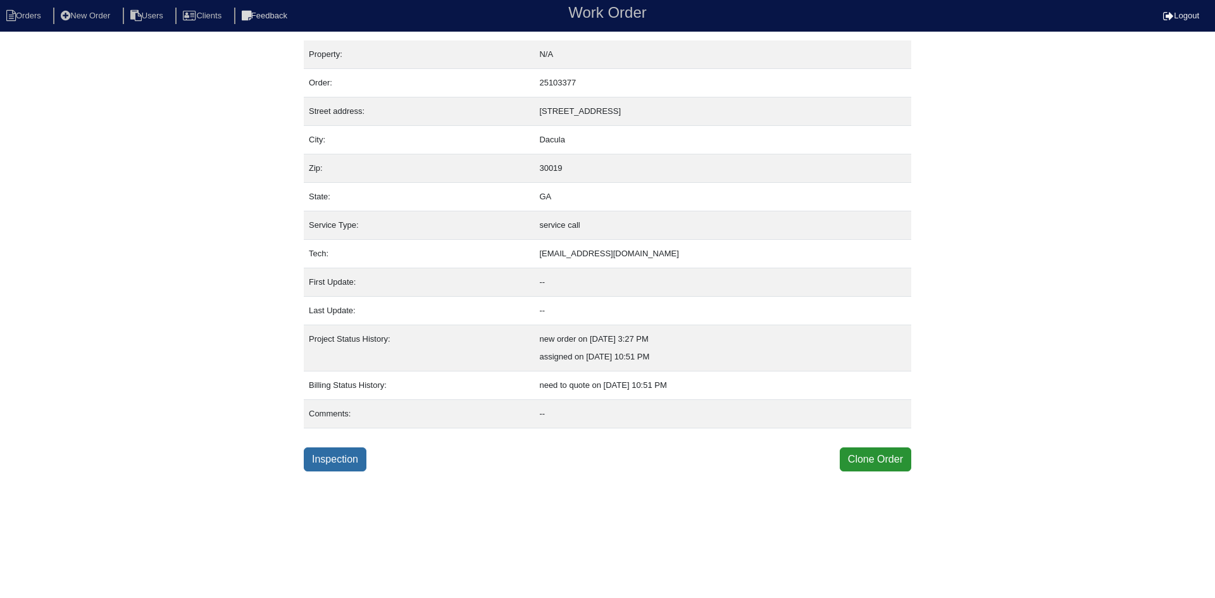
click at [326, 459] on link "Inspection" at bounding box center [335, 459] width 63 height 24
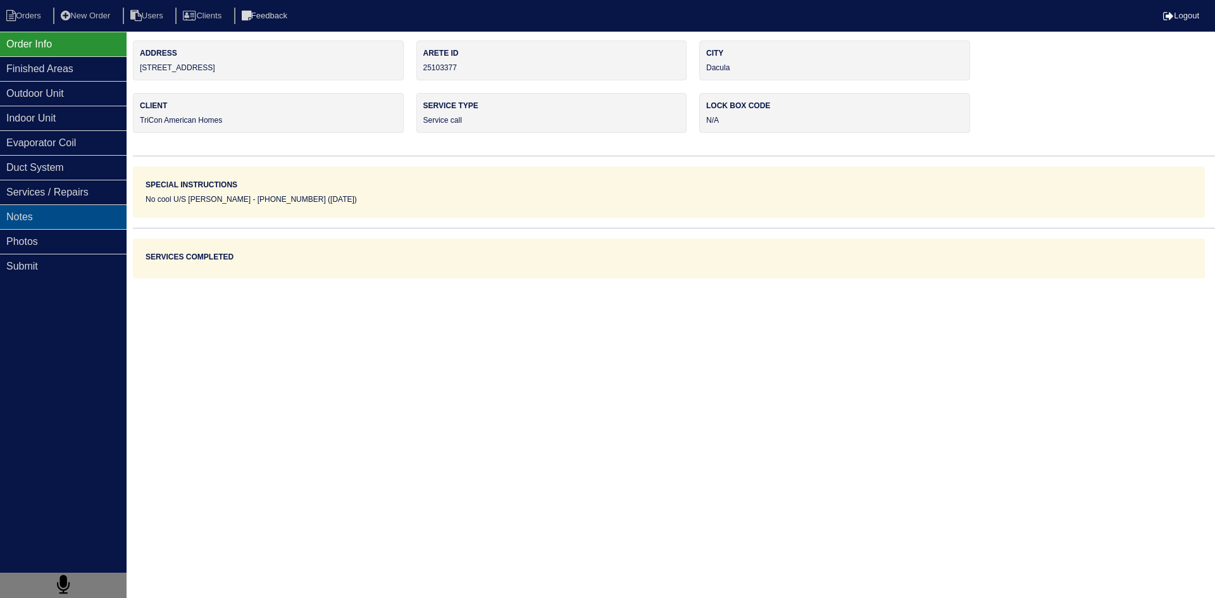
click at [93, 218] on div "Notes" at bounding box center [63, 216] width 127 height 25
